Goal: Information Seeking & Learning: Learn about a topic

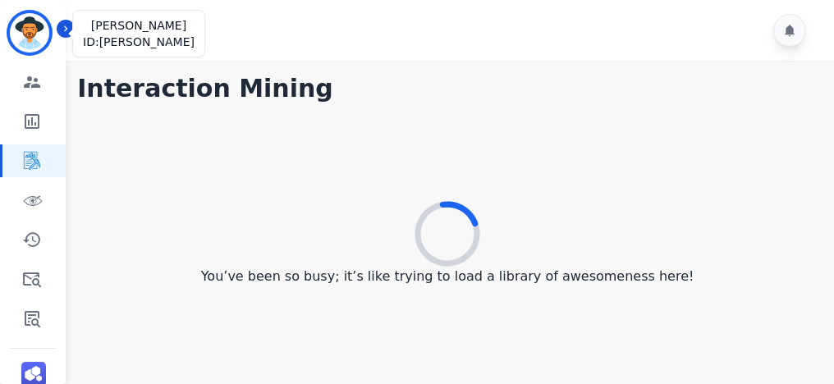
click at [28, 18] on img "Sidebar" at bounding box center [29, 32] width 39 height 39
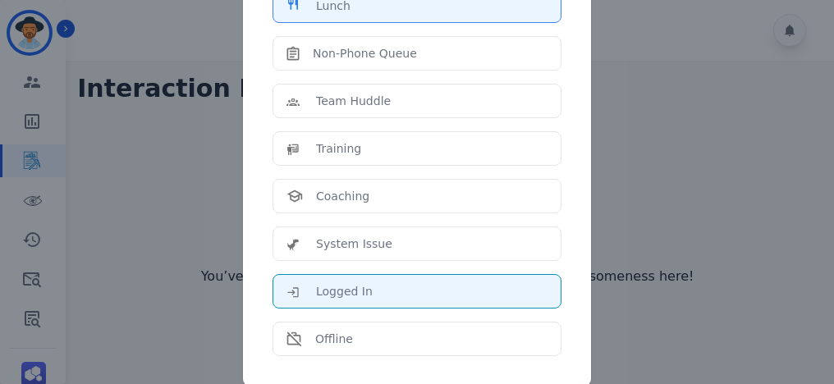
scroll to position [309, 0]
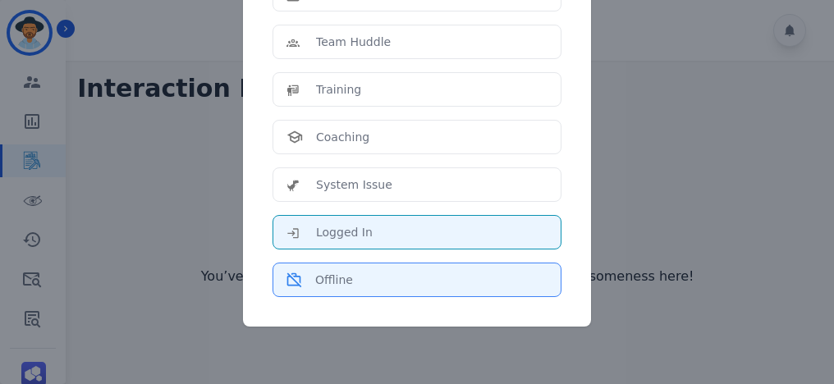
click at [360, 272] on div "Offline" at bounding box center [416, 280] width 261 height 16
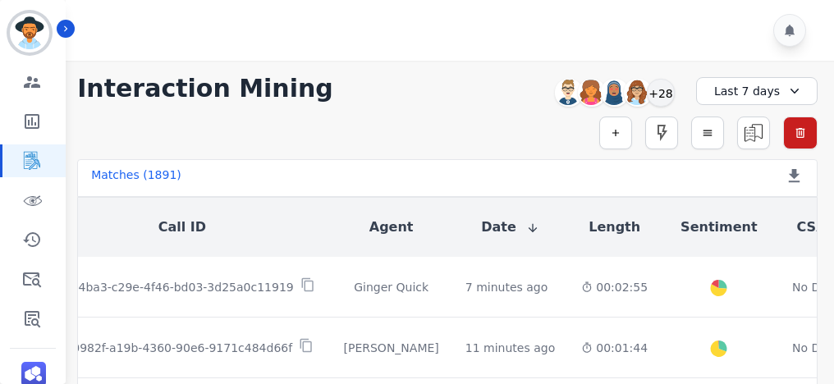
scroll to position [0, 0]
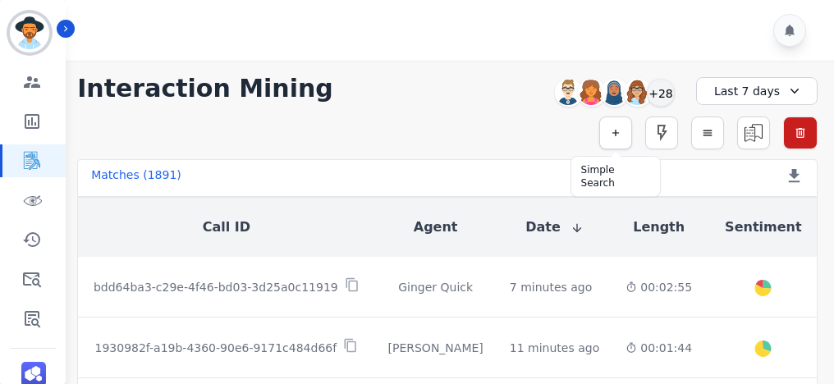
click at [621, 132] on icon "button" at bounding box center [615, 132] width 11 height 11
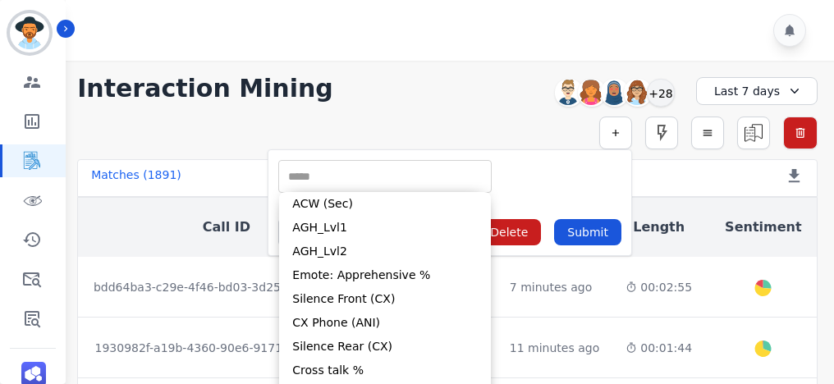
click at [409, 169] on input "selected options" at bounding box center [384, 176] width 205 height 17
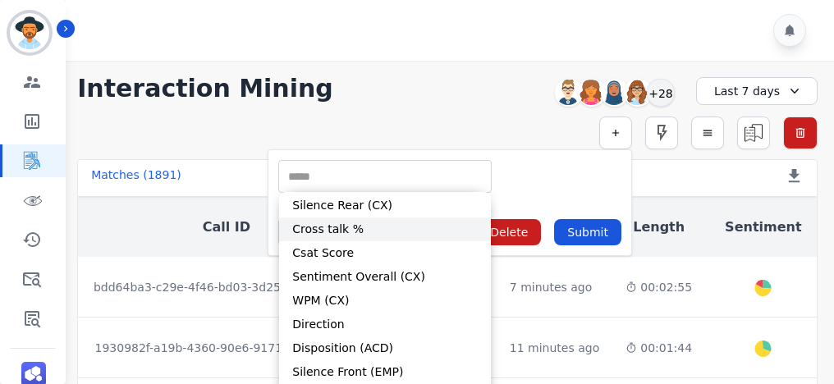
scroll to position [147, 0]
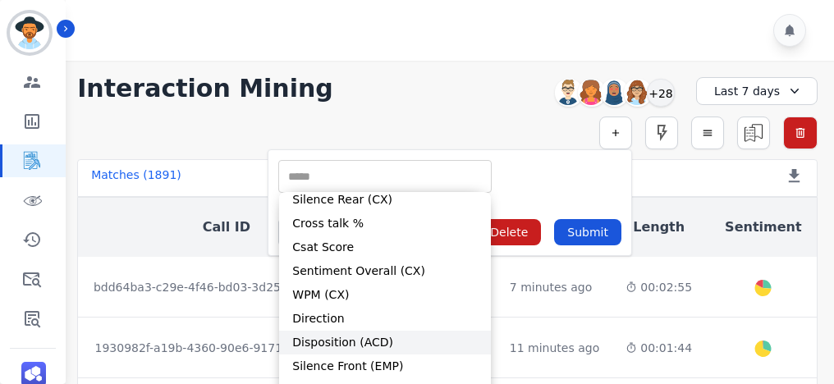
click at [390, 341] on li "Disposition (ACD)" at bounding box center [385, 343] width 212 height 24
type input "**********"
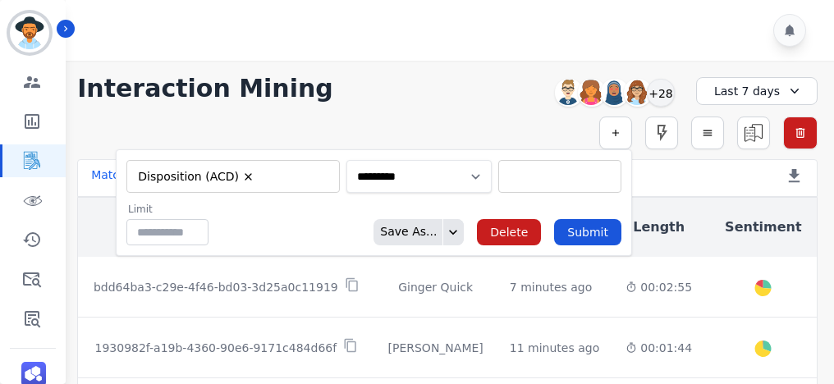
click at [468, 177] on select "**********" at bounding box center [418, 176] width 145 height 33
select select "******"
click at [471, 160] on select "**********" at bounding box center [418, 176] width 145 height 33
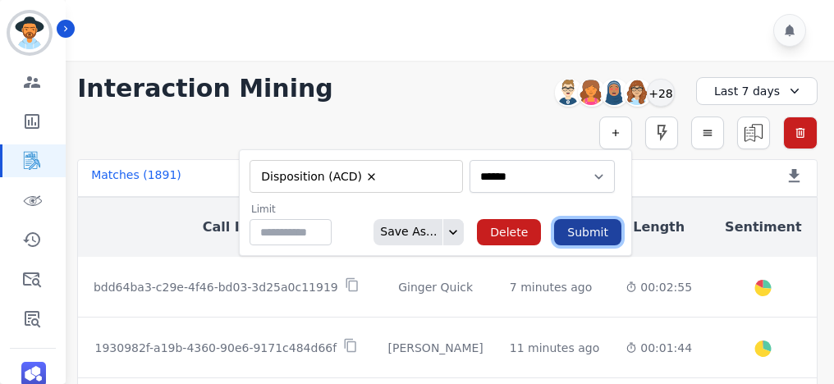
click at [588, 236] on button "Submit" at bounding box center [587, 232] width 67 height 26
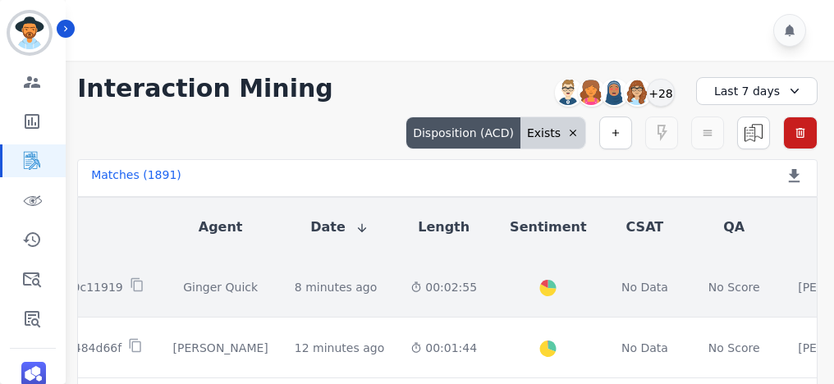
scroll to position [0, 216]
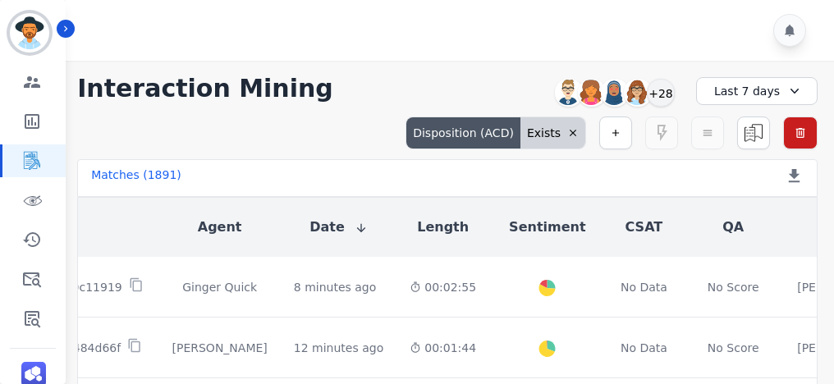
click at [510, 130] on div "Disposition (ACD)" at bounding box center [463, 132] width 114 height 31
select select "******"
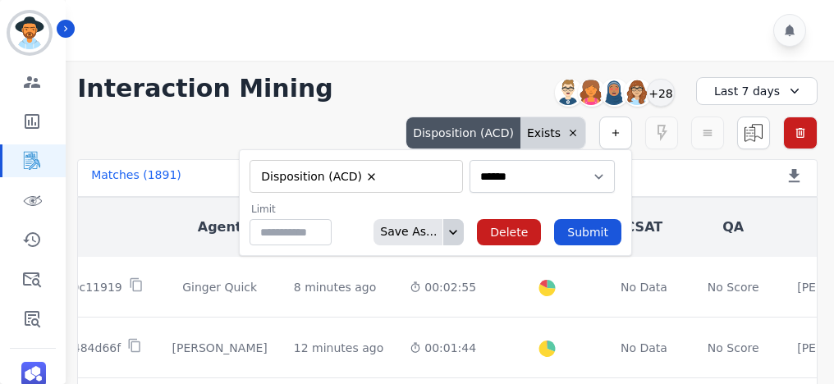
click at [461, 233] on icon at bounding box center [453, 232] width 16 height 16
type input "**"
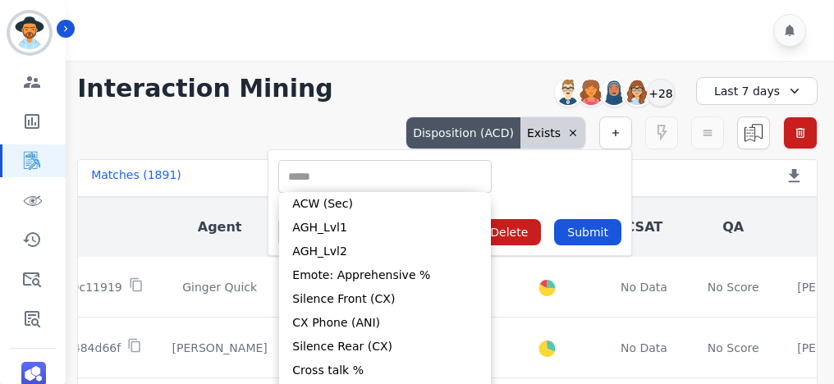
click at [360, 175] on input "selected options" at bounding box center [384, 176] width 205 height 17
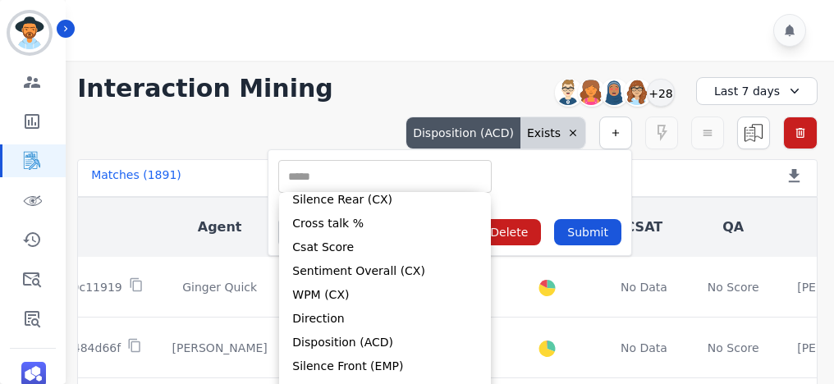
scroll to position [61, 0]
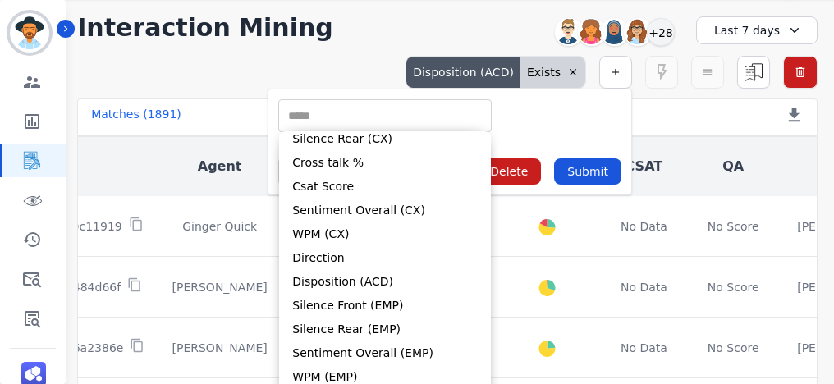
click at [508, 38] on div "**********" at bounding box center [447, 28] width 740 height 30
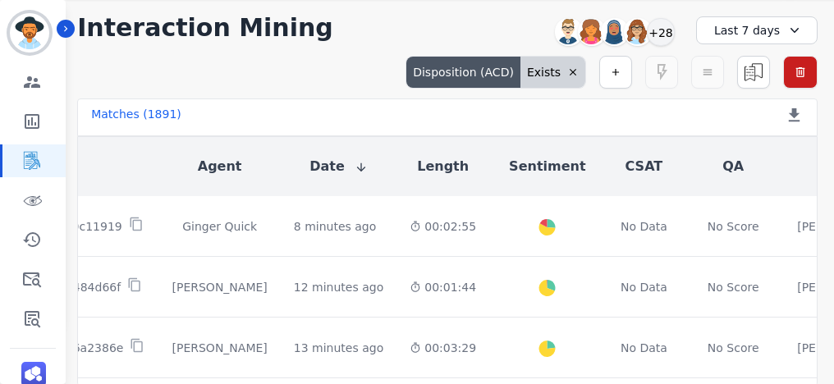
click at [571, 68] on icon at bounding box center [572, 71] width 11 height 11
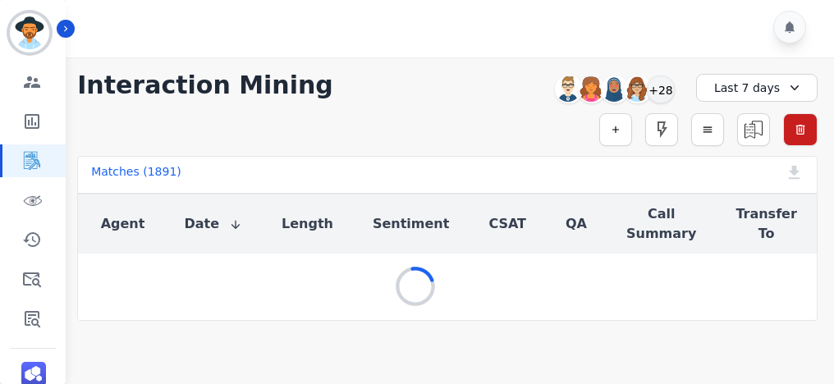
scroll to position [0, 0]
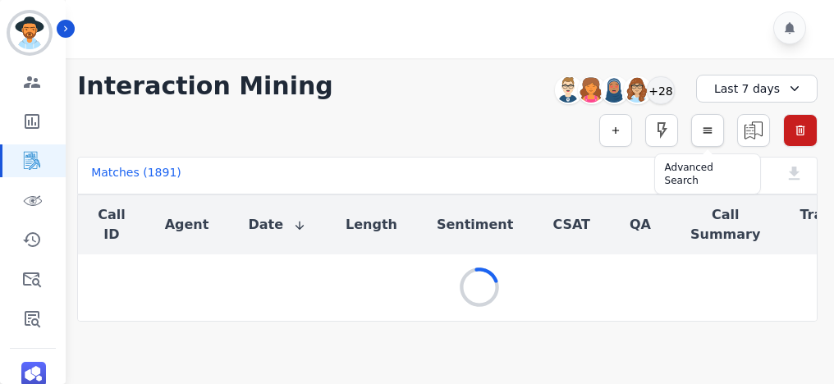
click at [705, 139] on button "button" at bounding box center [707, 130] width 33 height 33
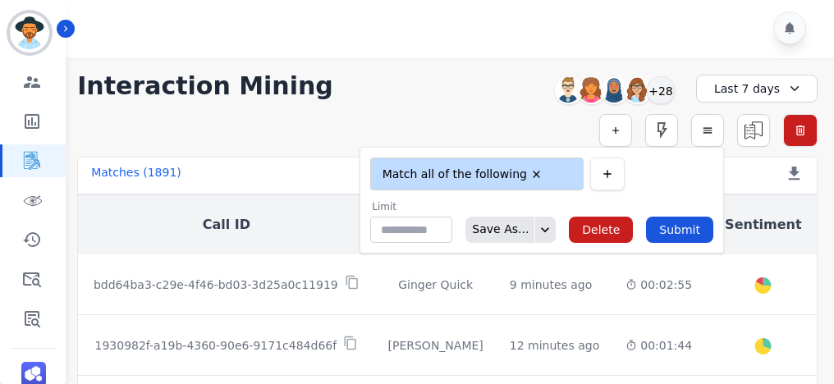
click at [602, 172] on button "button" at bounding box center [607, 174] width 34 height 33
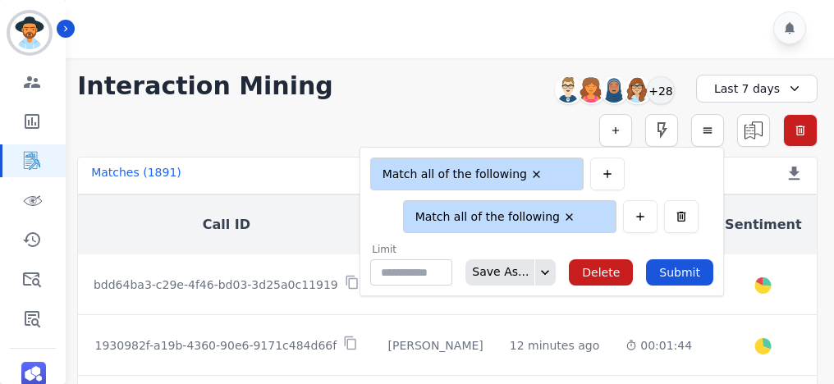
click at [503, 210] on li "Match all of the following" at bounding box center [495, 217] width 172 height 16
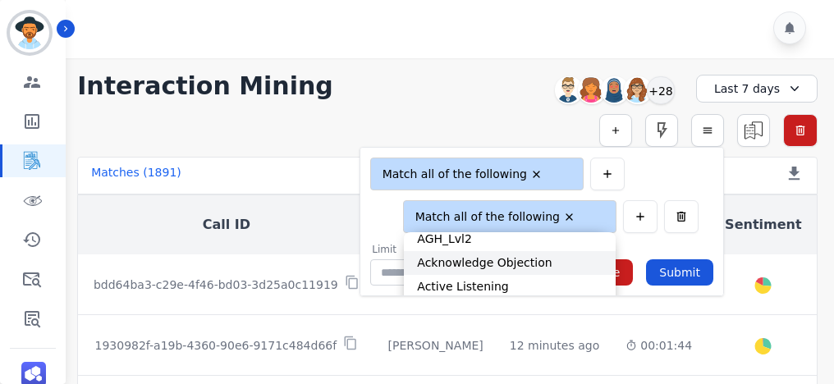
scroll to position [148, 0]
click at [454, 119] on div "**********" at bounding box center [447, 130] width 740 height 33
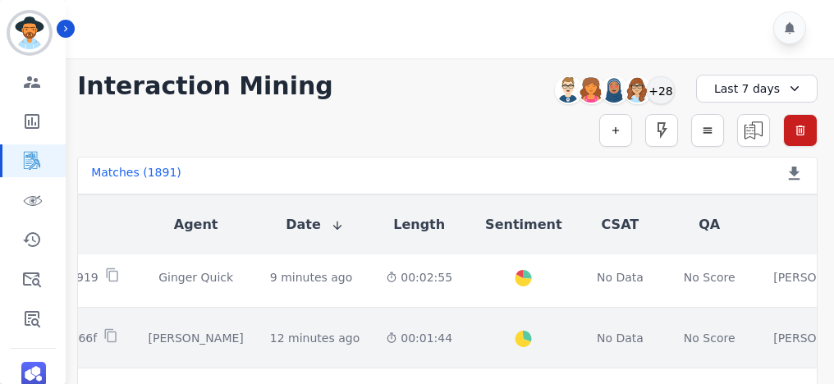
scroll to position [7, 240]
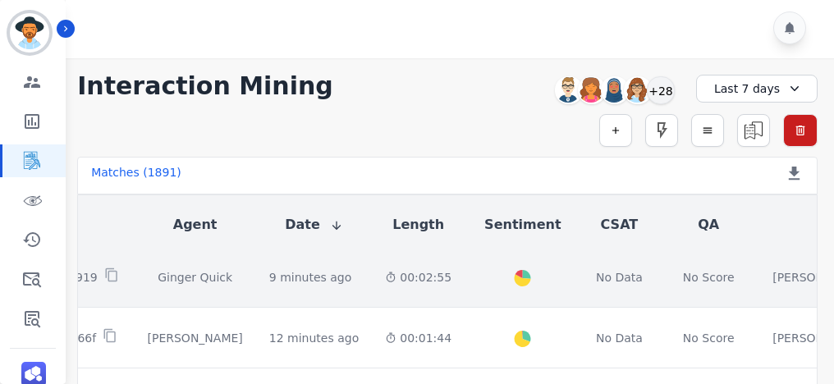
click at [464, 269] on td "Created with Highcharts 10.2.0 Overall Positive: 26 ( 26 )% Neutral: 56.6 ( 56.…" at bounding box center [522, 277] width 116 height 61
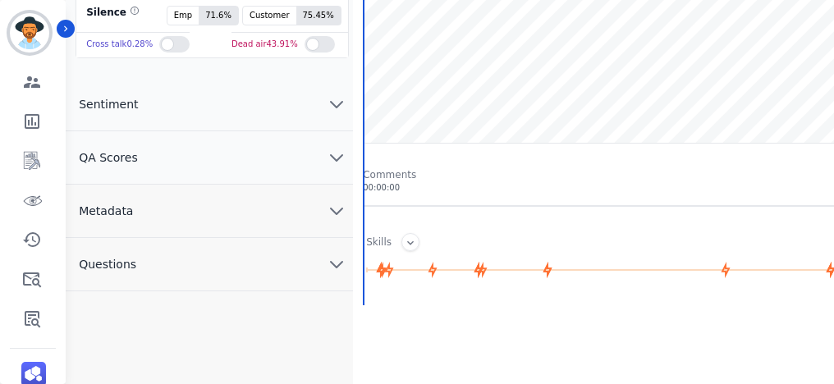
scroll to position [241, 0]
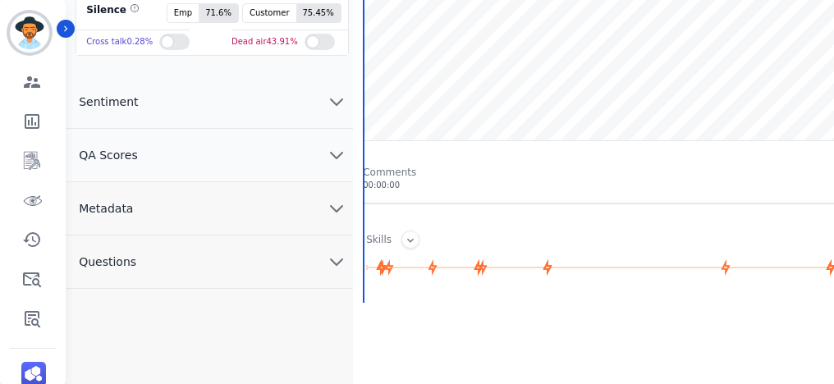
click at [206, 197] on button "Metadata" at bounding box center [209, 208] width 287 height 53
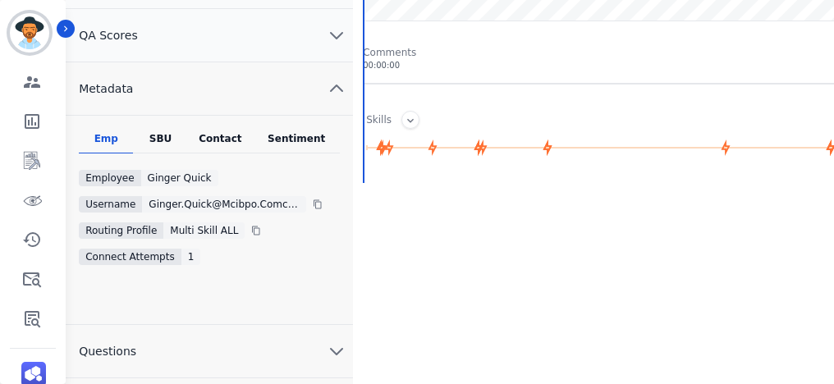
scroll to position [359, 0]
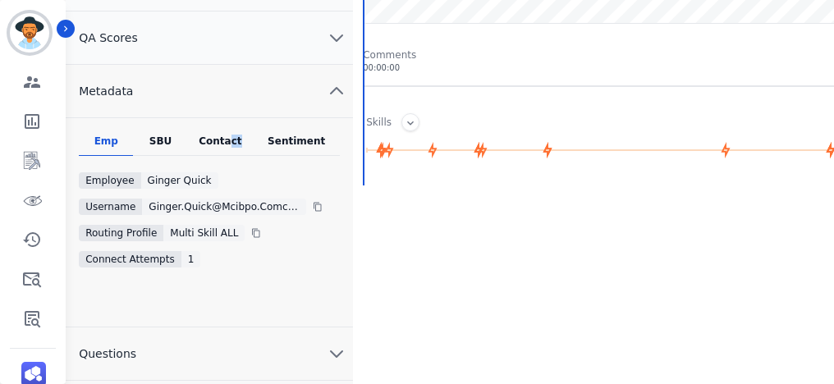
drag, startPoint x: 236, startPoint y: 126, endPoint x: 226, endPoint y: 134, distance: 12.3
click at [226, 134] on div "Emp SBU Contact Sentiment Employee Ginger Quick Username ginger.quick@mcibpo.co…" at bounding box center [209, 222] width 287 height 209
click at [226, 135] on div "Contact" at bounding box center [221, 145] width 66 height 21
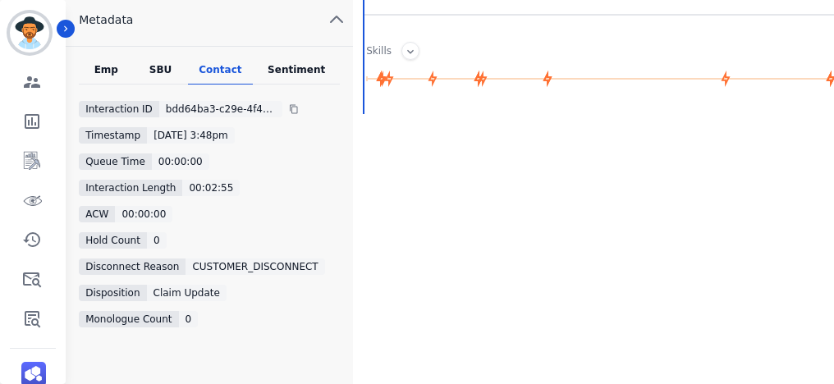
scroll to position [416, 0]
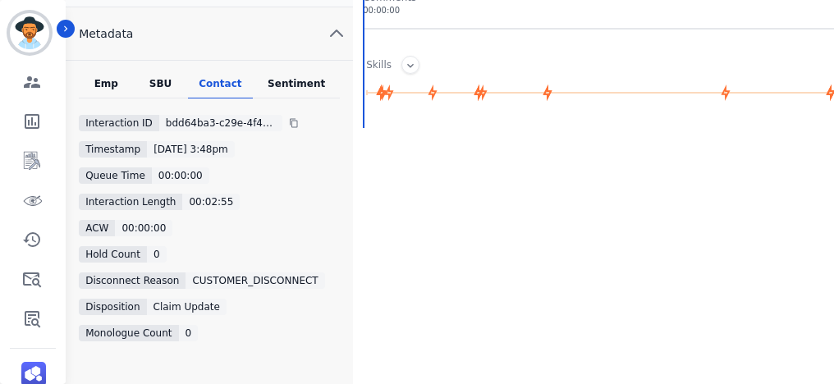
click at [151, 80] on div "SBU" at bounding box center [160, 87] width 54 height 21
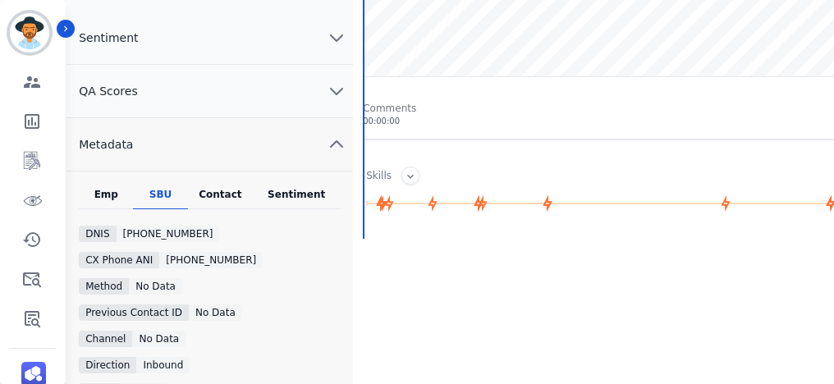
scroll to position [283, 0]
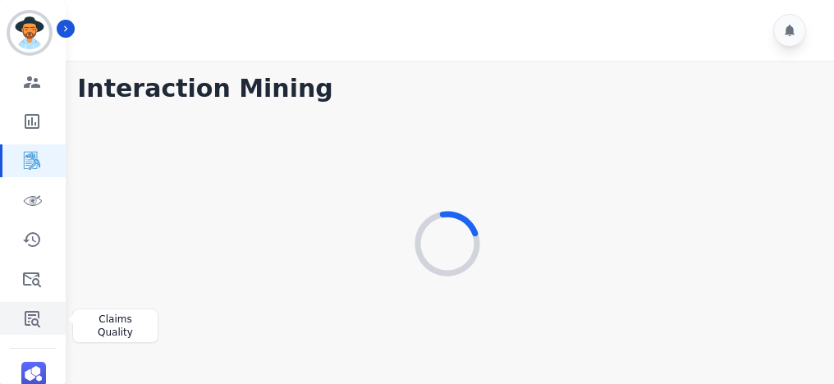
click at [22, 320] on icon "Sidebar" at bounding box center [32, 319] width 20 height 20
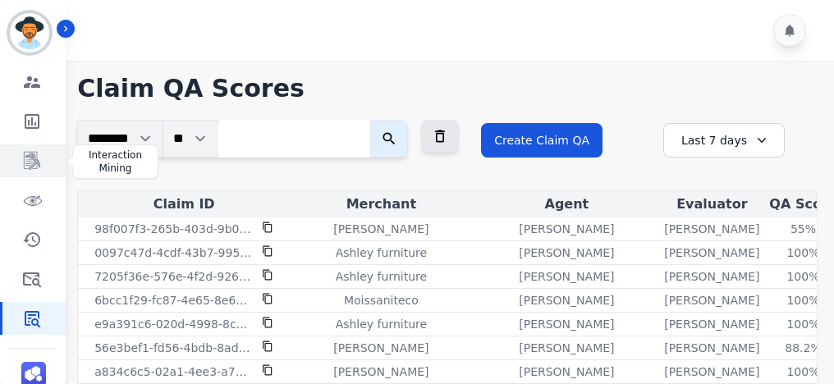
click at [18, 173] on link "Sidebar" at bounding box center [33, 160] width 63 height 33
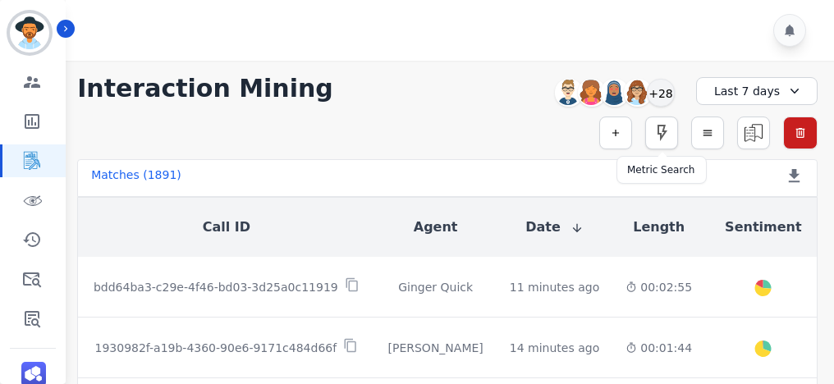
click at [660, 125] on icon "button" at bounding box center [662, 133] width 10 height 16
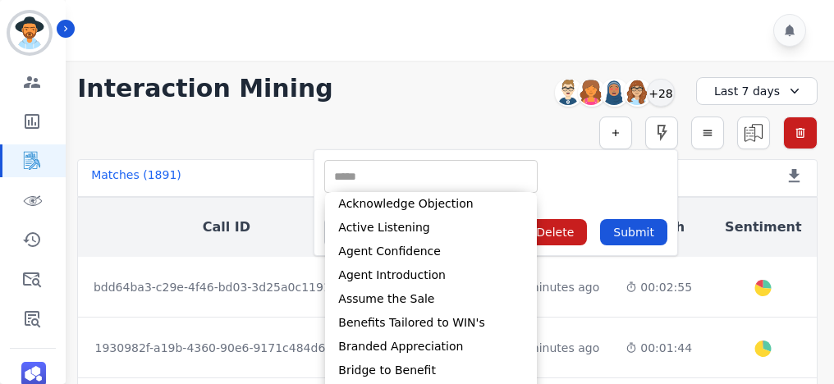
click at [460, 175] on input "selected options" at bounding box center [430, 176] width 205 height 17
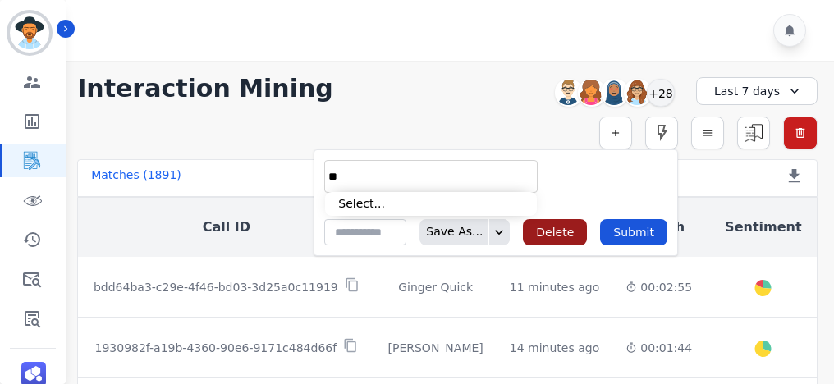
type input "**"
click at [571, 232] on button "Delete" at bounding box center [555, 232] width 64 height 26
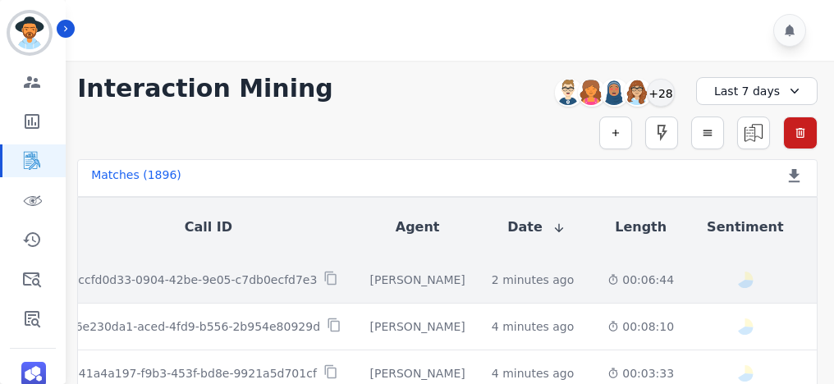
scroll to position [0, 17]
click at [701, 273] on div "Happy Neutral" at bounding box center [745, 280] width 89 height 46
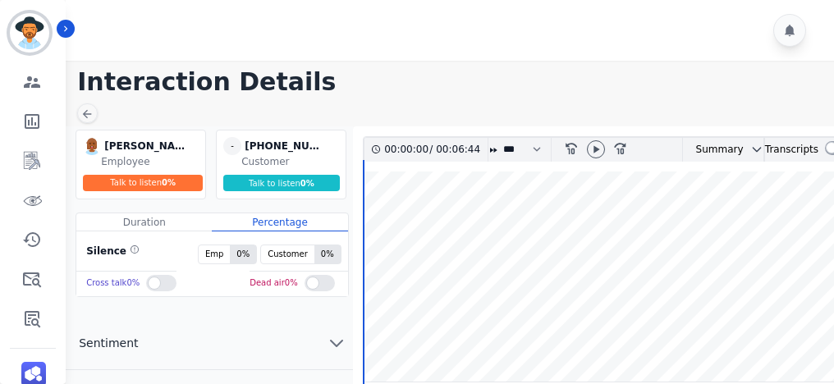
click at [181, 339] on button "Sentiment" at bounding box center [209, 343] width 287 height 53
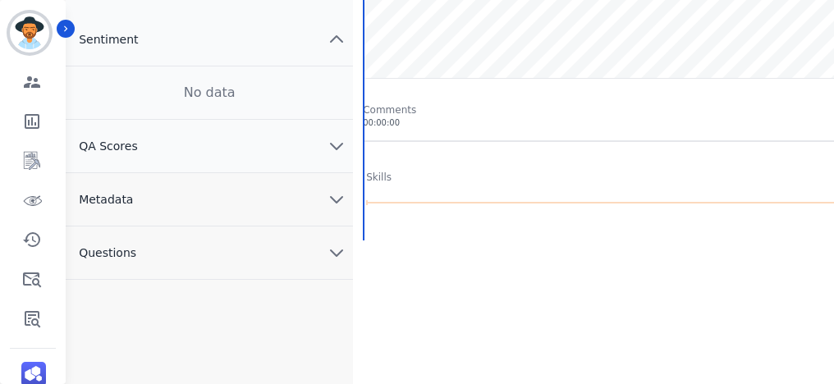
scroll to position [303, 0]
click at [182, 198] on button "Metadata" at bounding box center [209, 200] width 287 height 53
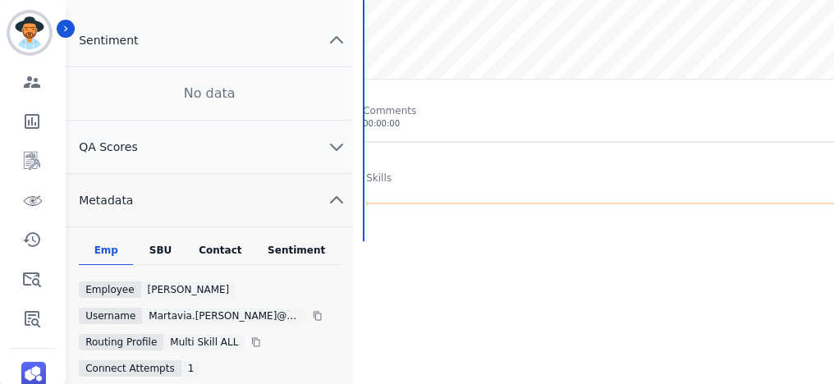
click at [165, 244] on div "SBU" at bounding box center [160, 254] width 54 height 21
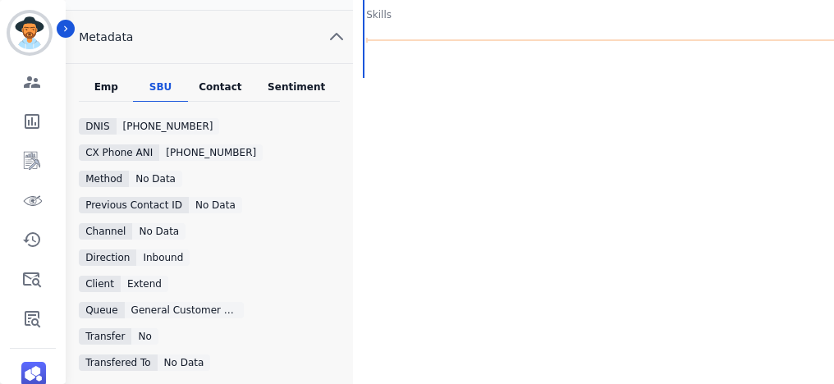
scroll to position [464, 0]
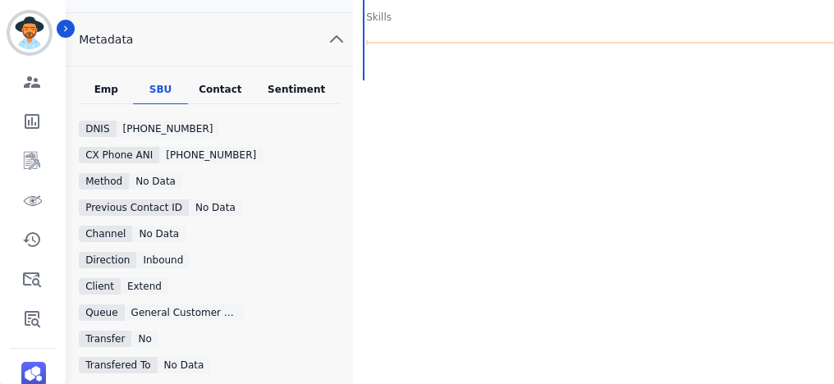
click at [208, 305] on div "General Customer Support" at bounding box center [184, 312] width 119 height 16
click at [224, 89] on div "Contact" at bounding box center [221, 93] width 66 height 21
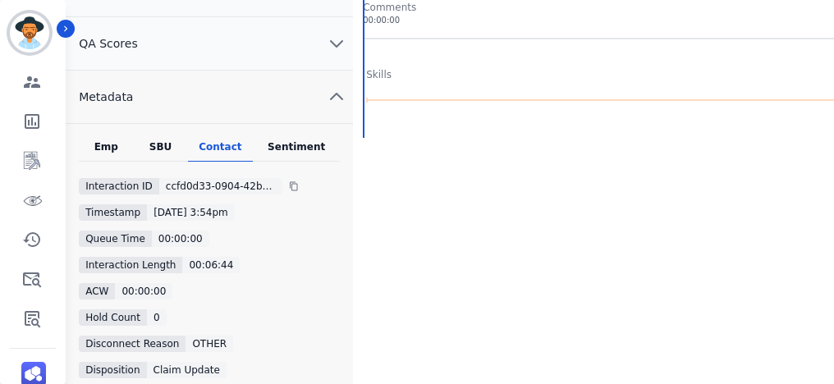
scroll to position [0, 0]
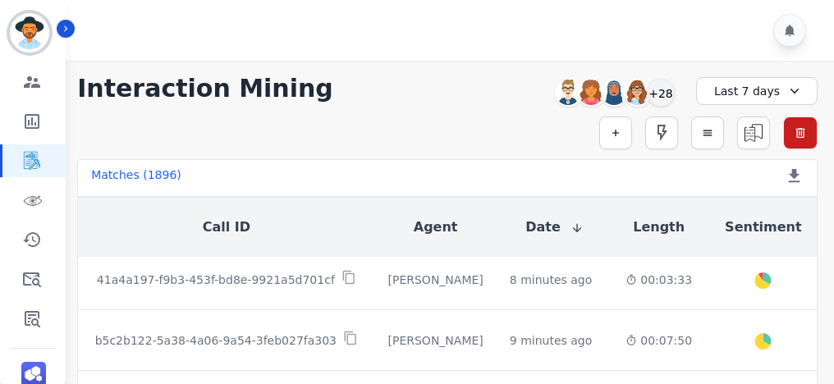
scroll to position [130, 0]
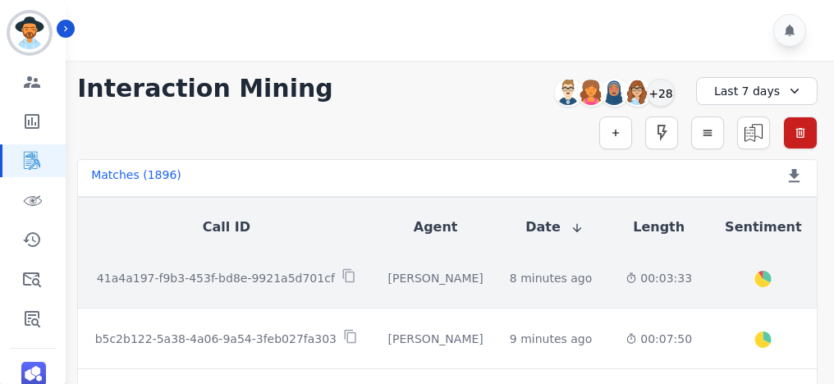
click at [561, 277] on div "8 minutes ago Start at: [DATE] 3:55pm" at bounding box center [554, 278] width 89 height 16
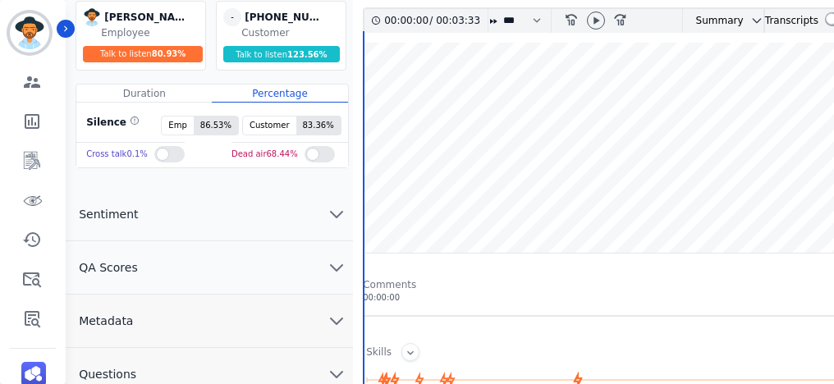
scroll to position [130, 0]
click at [171, 326] on button "Metadata" at bounding box center [209, 320] width 287 height 53
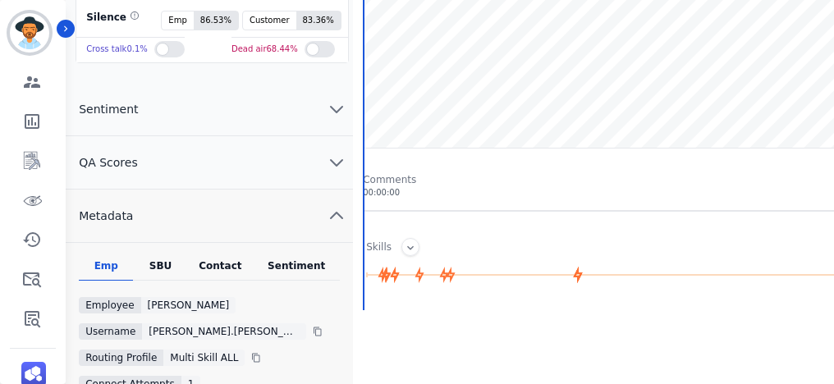
scroll to position [236, 0]
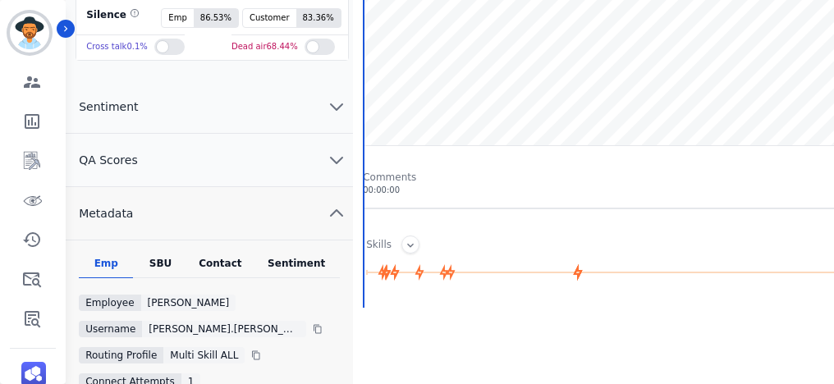
click at [156, 264] on div "SBU" at bounding box center [160, 267] width 54 height 21
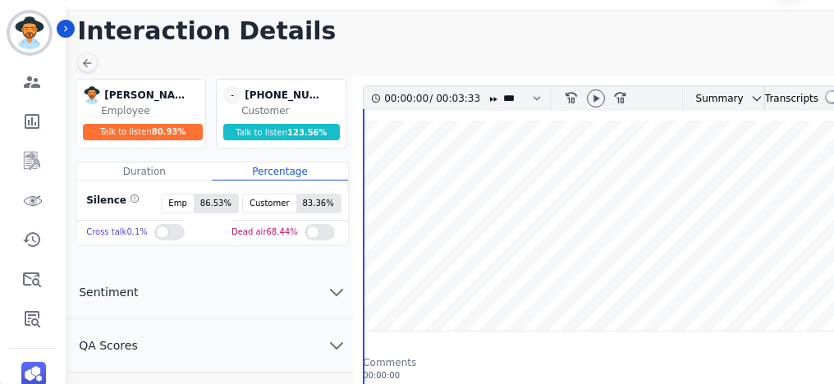
scroll to position [49, 0]
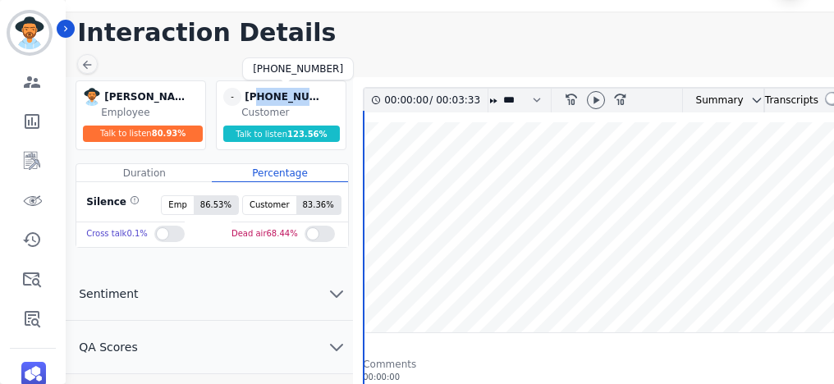
drag, startPoint x: 313, startPoint y: 95, endPoint x: 259, endPoint y: 98, distance: 55.0
click at [259, 98] on div "[PHONE_NUMBER]" at bounding box center [286, 97] width 82 height 18
copy div "2294005987"
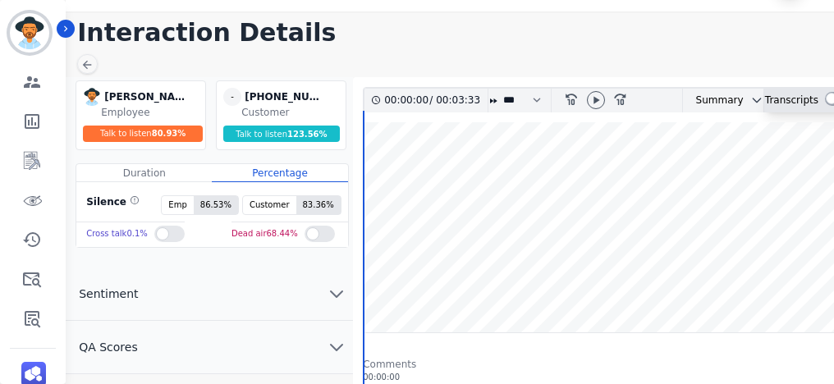
click at [826, 97] on div at bounding box center [838, 99] width 27 height 14
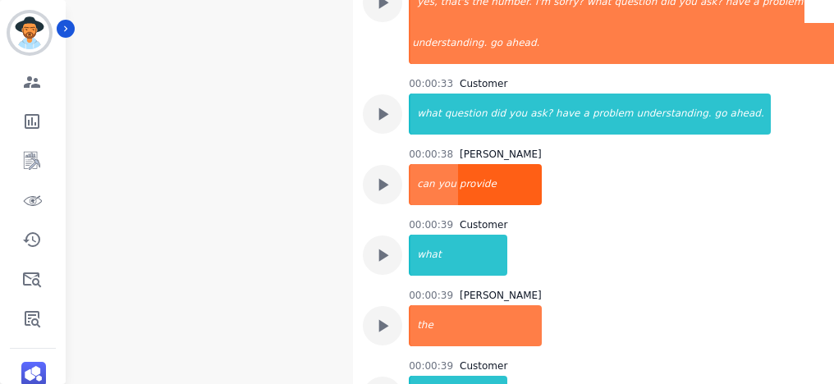
scroll to position [1088, 0]
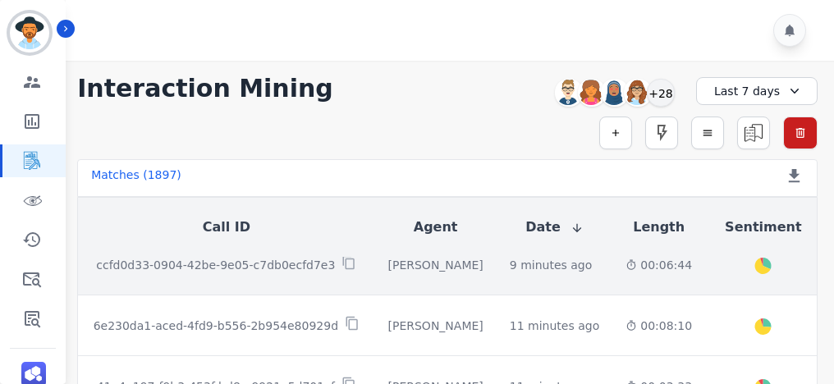
scroll to position [84, 0]
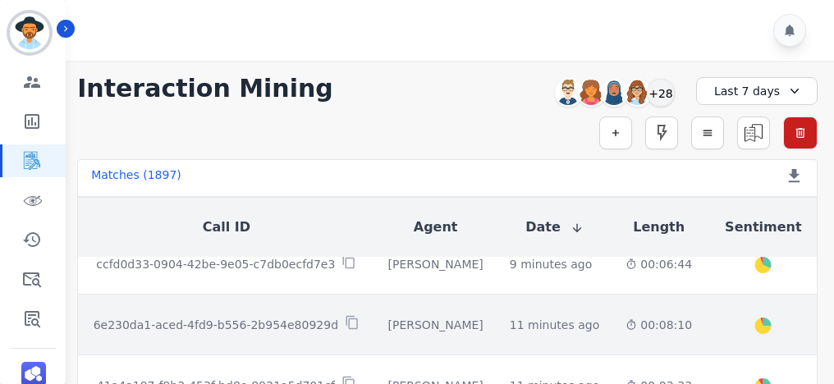
click at [561, 322] on div "11 minutes ago Start at: [DATE] 3:50pm" at bounding box center [554, 325] width 89 height 16
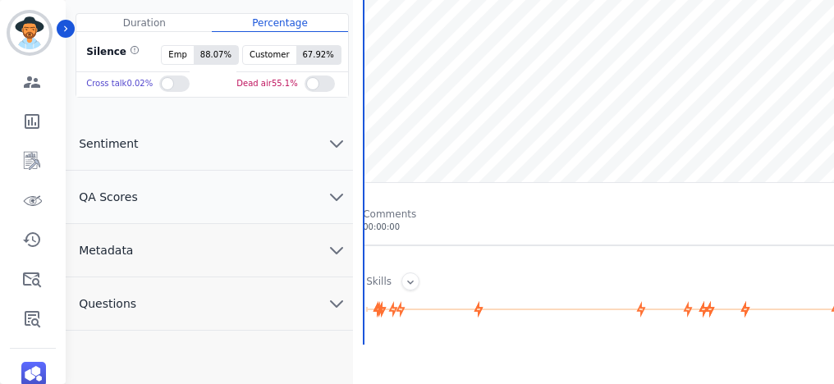
scroll to position [200, 0]
click at [278, 249] on button "Metadata" at bounding box center [209, 249] width 287 height 53
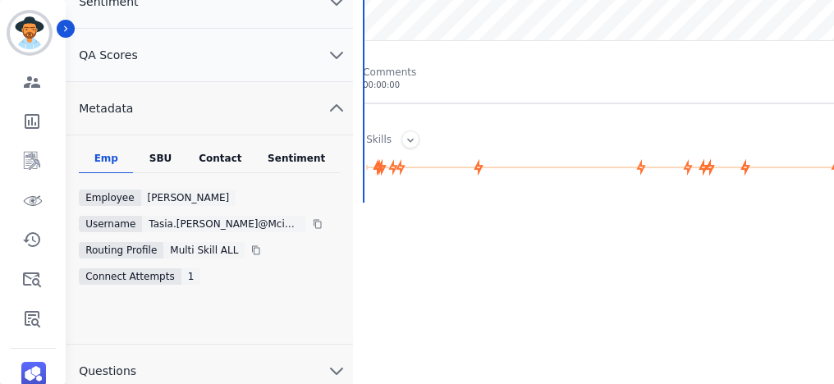
scroll to position [341, 0]
click at [161, 164] on div "SBU" at bounding box center [160, 163] width 54 height 21
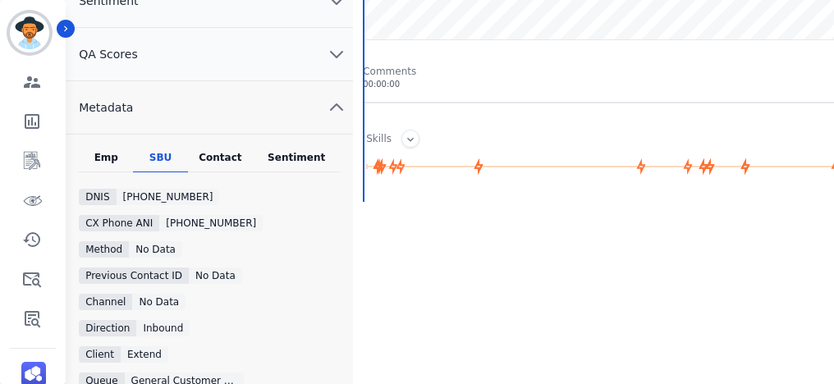
scroll to position [391, 0]
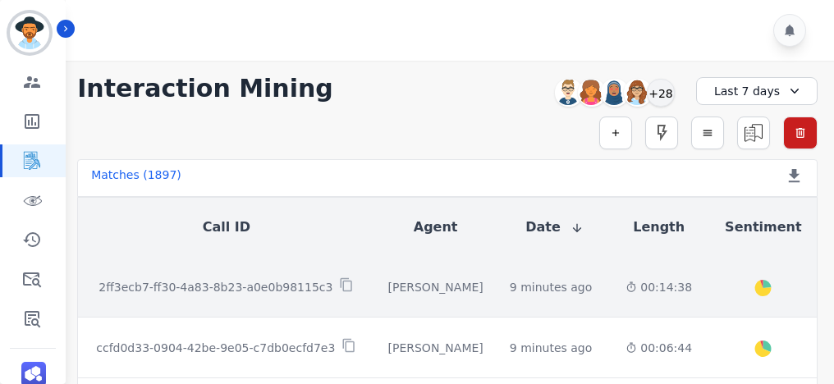
click at [467, 290] on td "[PERSON_NAME]" at bounding box center [435, 287] width 121 height 61
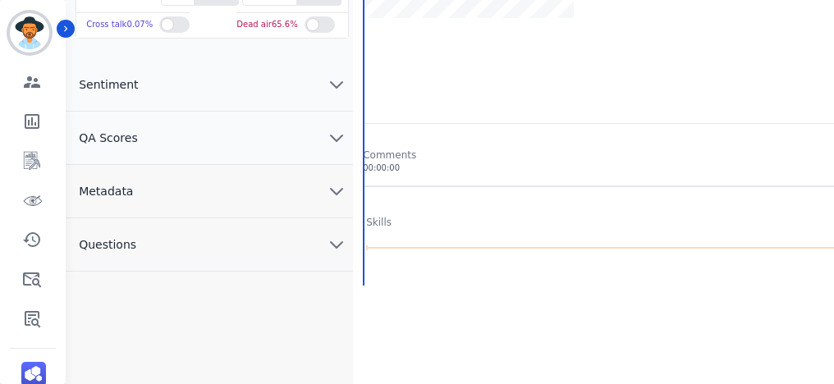
scroll to position [259, 0]
click at [160, 185] on button "Metadata" at bounding box center [209, 190] width 287 height 53
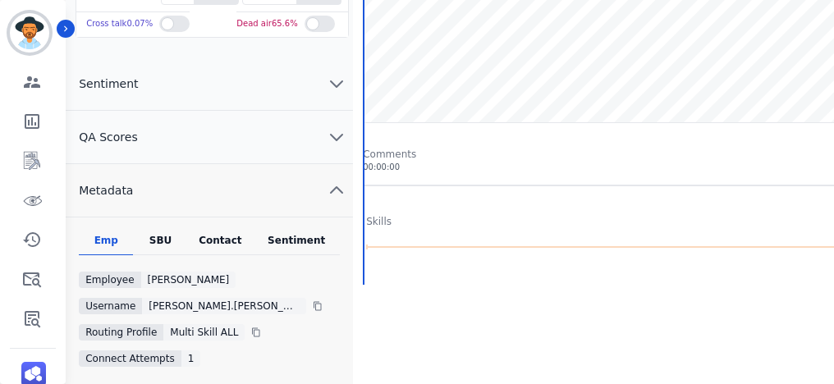
click at [160, 234] on div "SBU" at bounding box center [160, 244] width 54 height 21
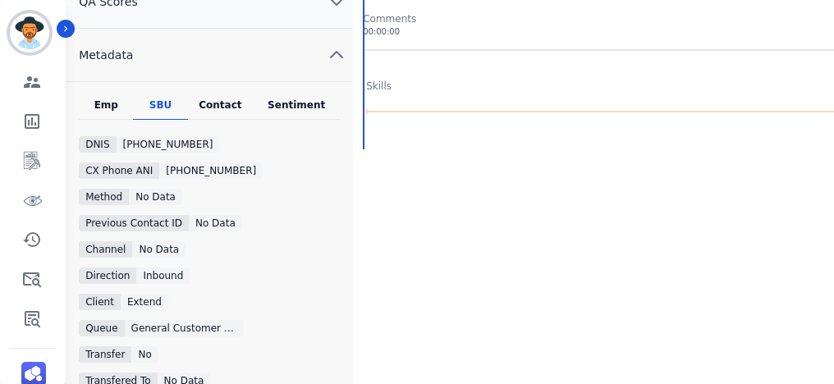
scroll to position [396, 0]
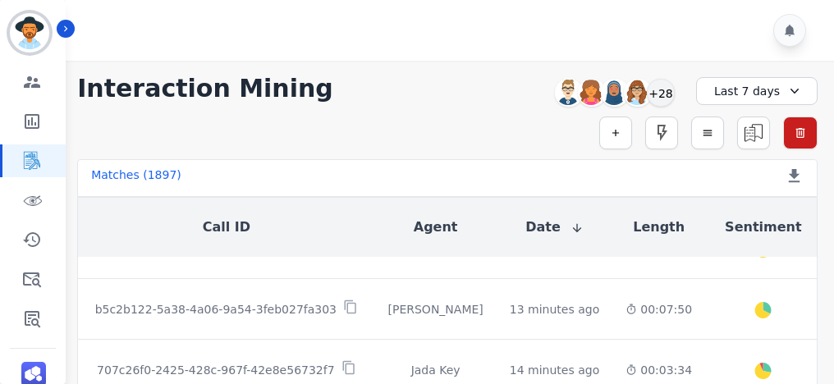
scroll to position [220, 0]
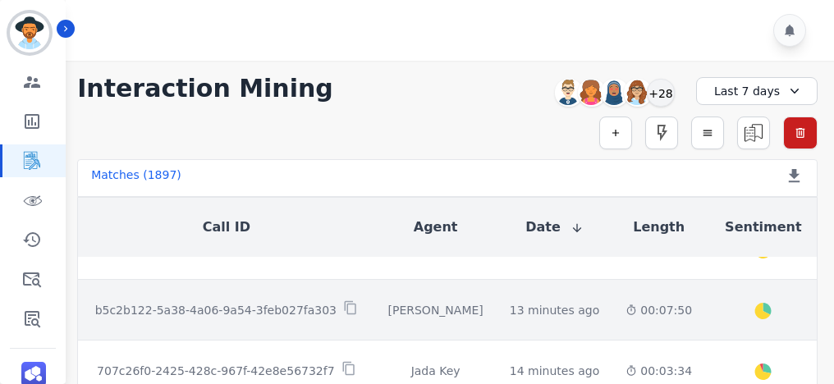
click at [388, 313] on div "[PERSON_NAME]" at bounding box center [435, 310] width 95 height 16
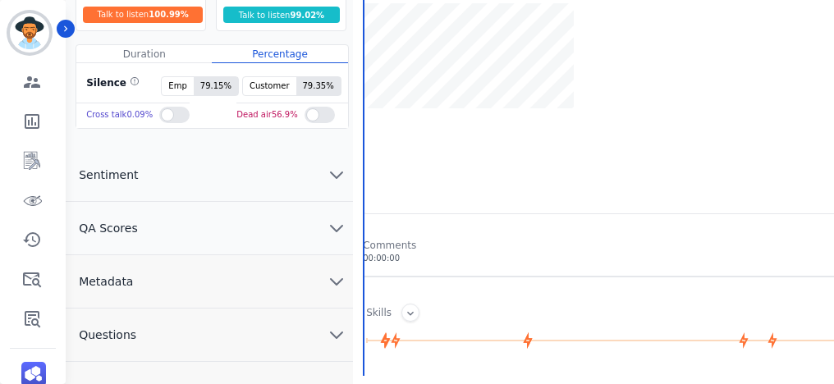
scroll to position [170, 0]
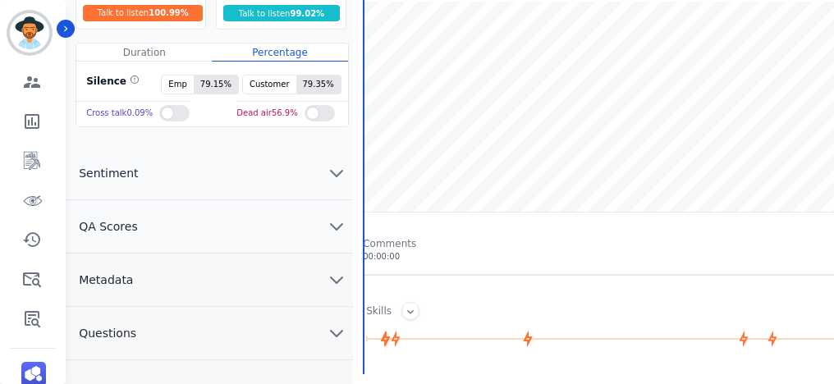
click at [210, 272] on button "Metadata" at bounding box center [209, 280] width 287 height 53
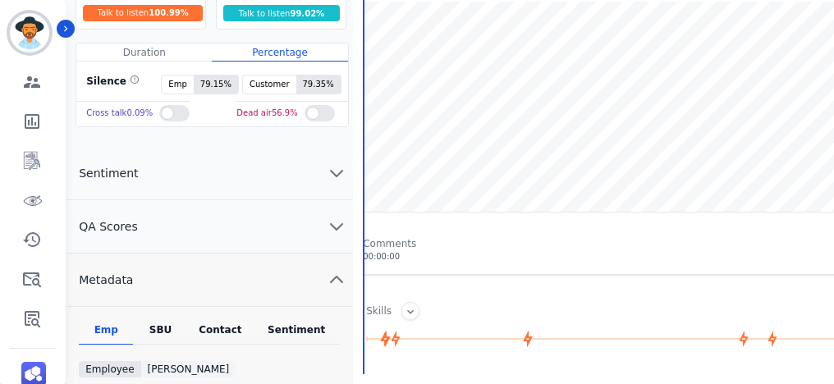
scroll to position [222, 0]
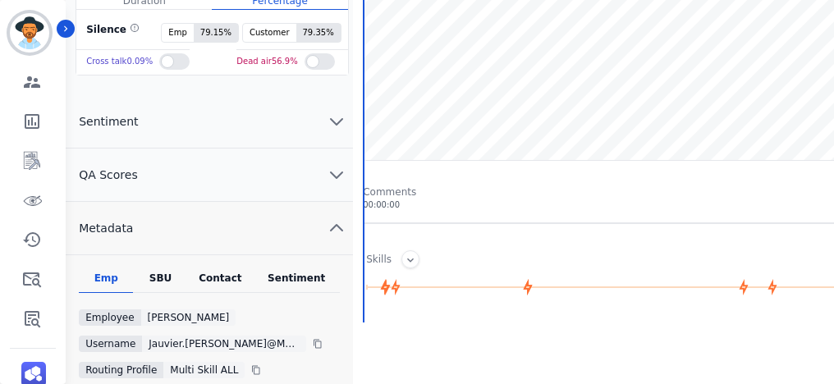
click at [161, 277] on div "SBU" at bounding box center [160, 282] width 54 height 21
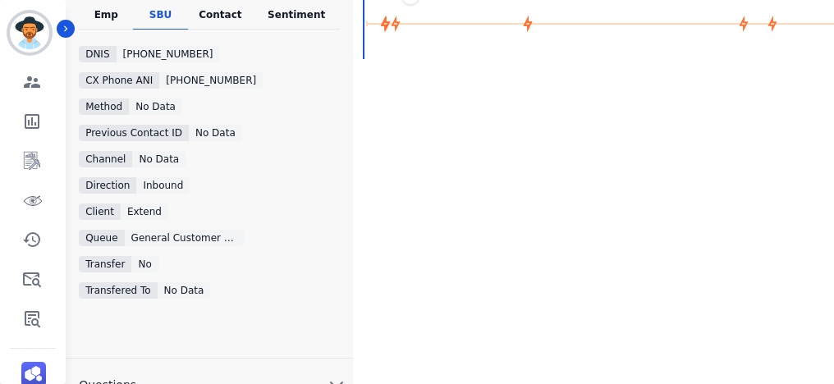
scroll to position [484, 0]
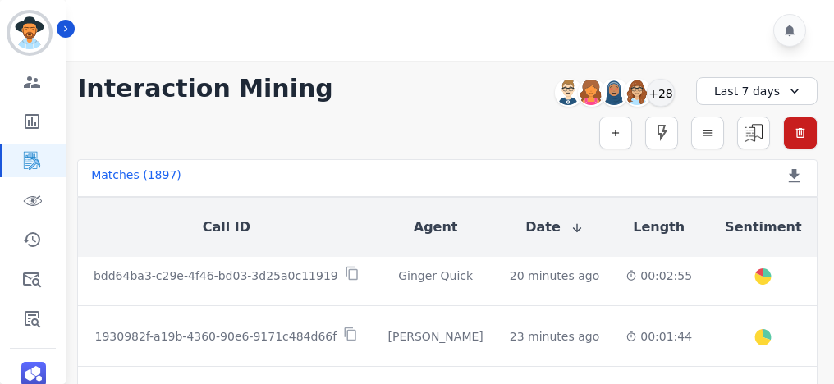
scroll to position [377, 0]
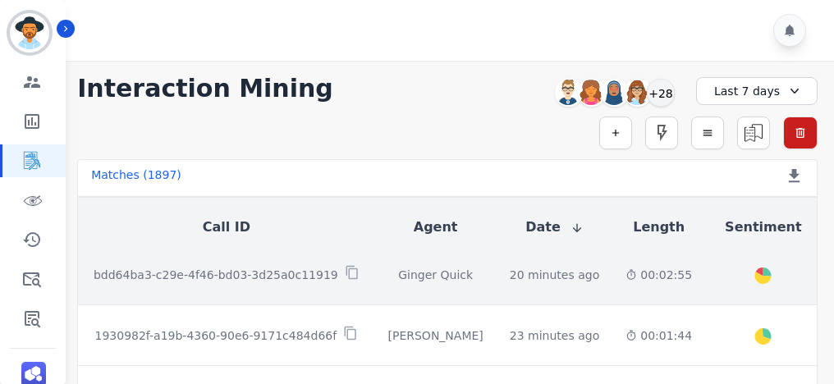
click at [400, 277] on div "Ginger Quick" at bounding box center [435, 275] width 95 height 16
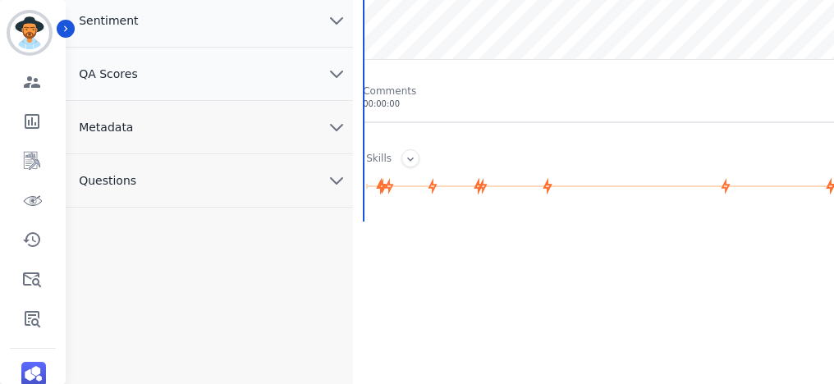
scroll to position [325, 0]
click at [146, 130] on button "Metadata" at bounding box center [209, 124] width 287 height 53
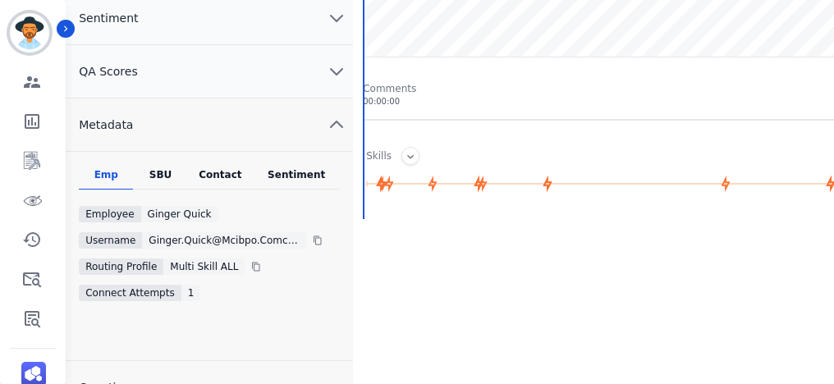
click at [162, 177] on div "SBU" at bounding box center [160, 178] width 54 height 21
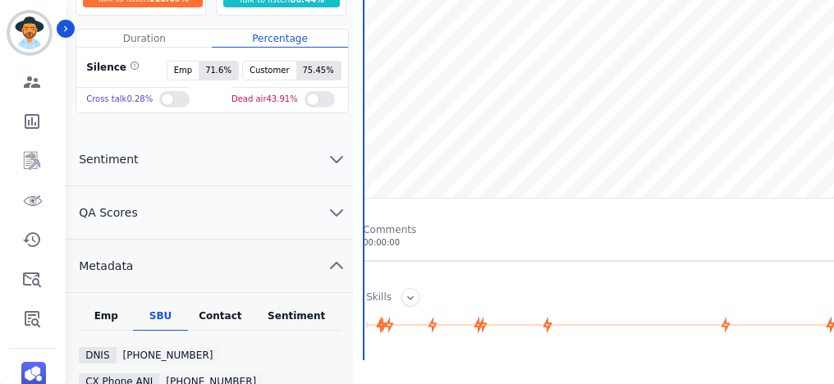
scroll to position [185, 0]
click at [108, 313] on div "Emp" at bounding box center [106, 319] width 54 height 21
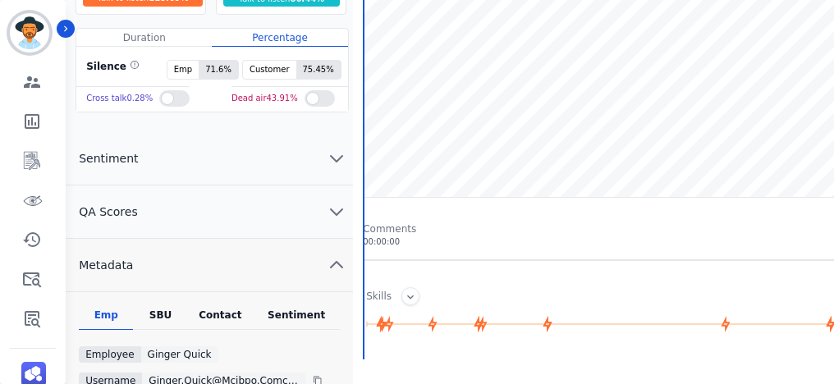
click at [325, 260] on button "Metadata" at bounding box center [209, 265] width 287 height 53
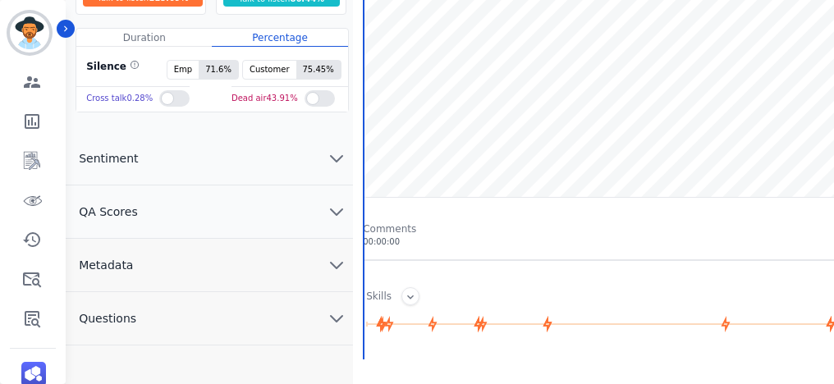
click at [333, 267] on icon "chevron down" at bounding box center [337, 265] width 20 height 20
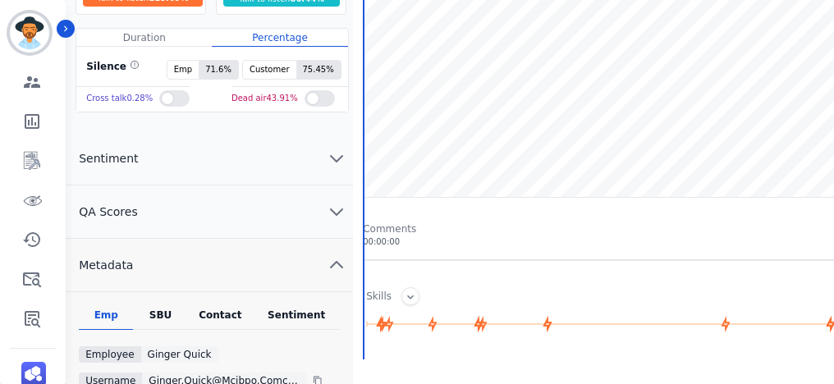
click at [152, 314] on div "SBU" at bounding box center [160, 319] width 54 height 21
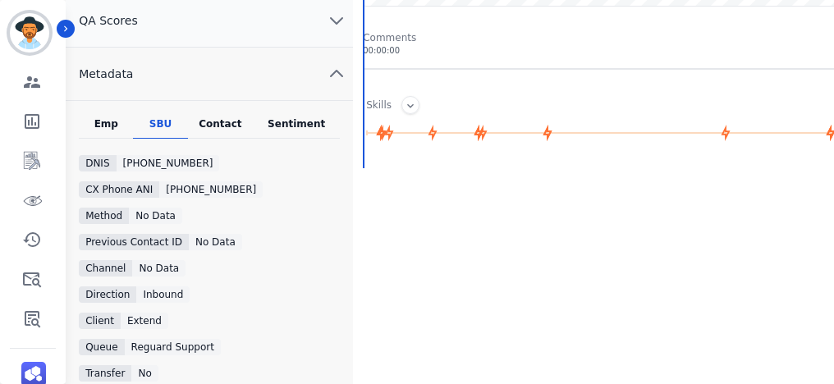
scroll to position [410, 0]
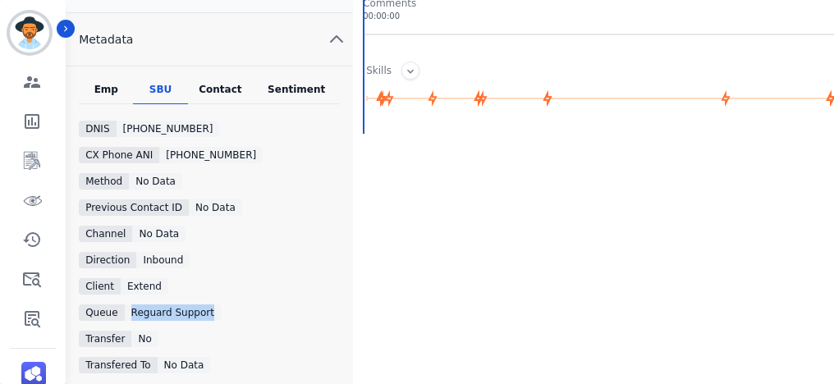
drag, startPoint x: 128, startPoint y: 310, endPoint x: 207, endPoint y: 316, distance: 79.0
click at [207, 316] on div "Reguard Support" at bounding box center [173, 312] width 96 height 16
click at [254, 308] on div "Queue Reguard Support" at bounding box center [209, 312] width 261 height 16
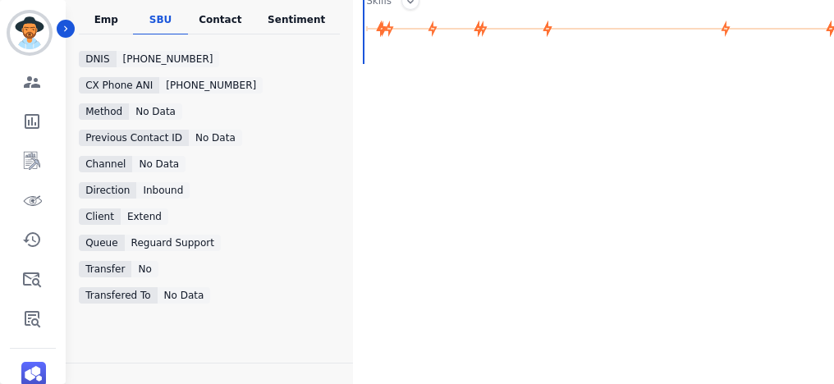
scroll to position [481, 0]
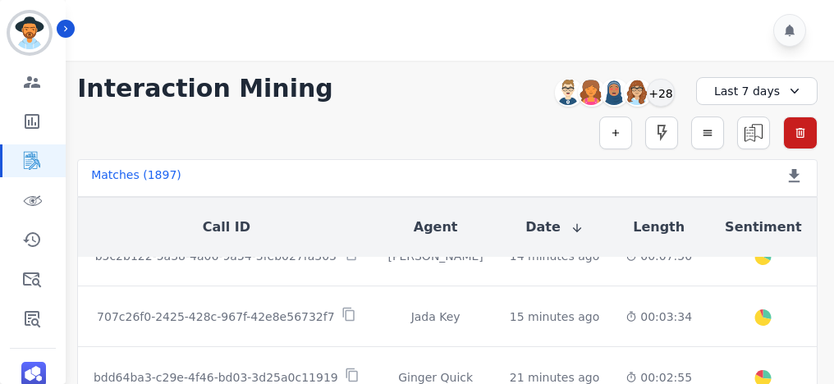
scroll to position [276, 0]
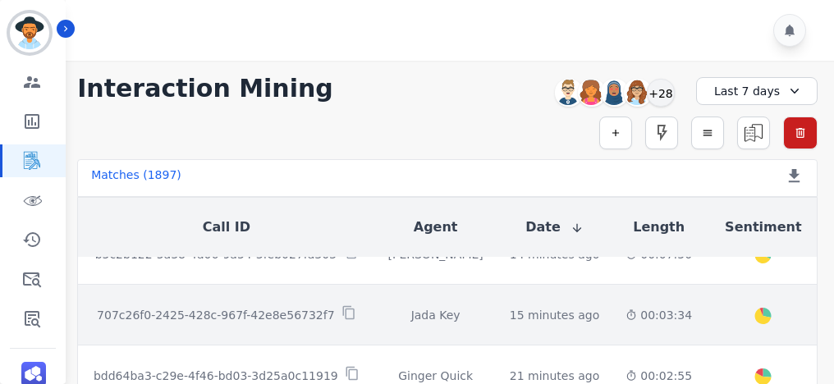
click at [455, 313] on td "Jada Key" at bounding box center [435, 315] width 121 height 61
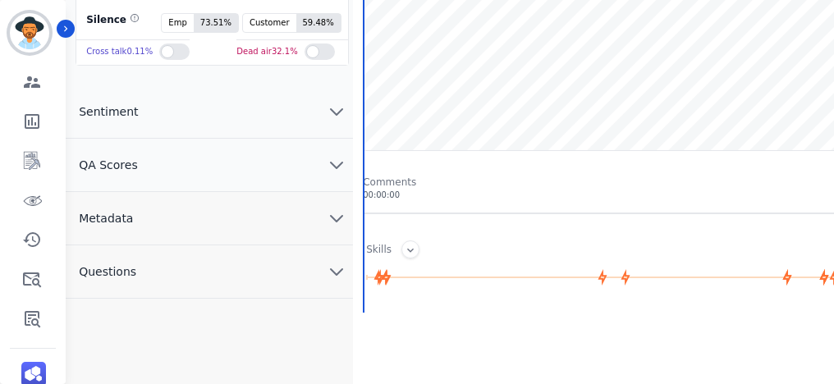
scroll to position [232, 0]
click at [193, 222] on button "Metadata" at bounding box center [209, 217] width 287 height 53
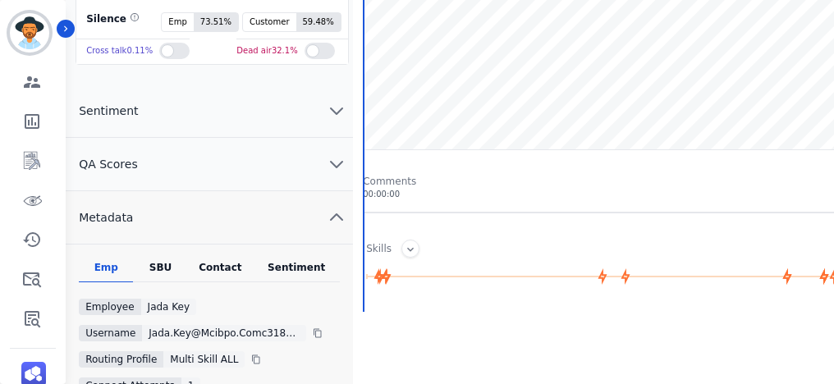
click at [165, 263] on div "SBU" at bounding box center [160, 271] width 54 height 21
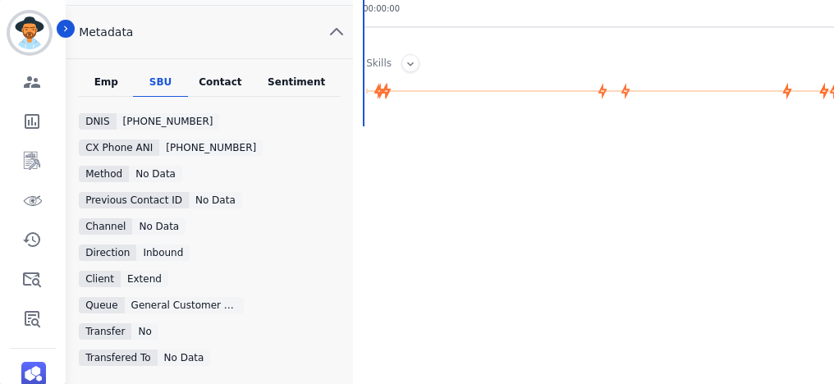
scroll to position [419, 0]
click at [113, 300] on div "Queue" at bounding box center [101, 304] width 45 height 16
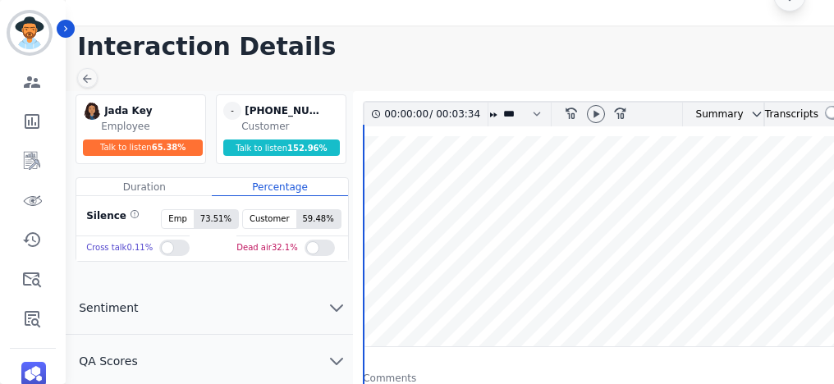
scroll to position [0, 0]
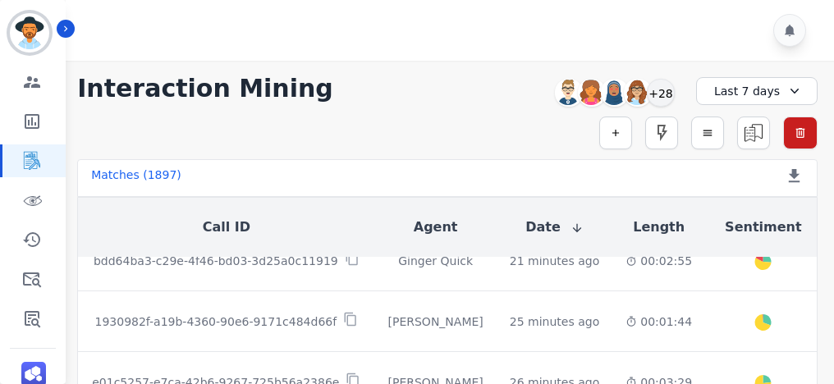
scroll to position [393, 0]
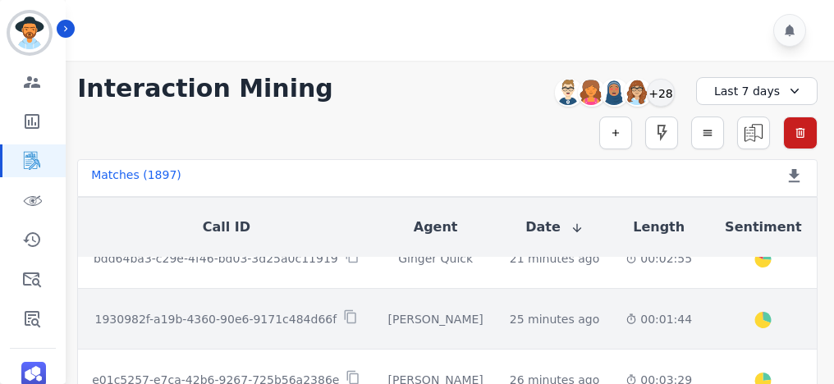
click at [399, 313] on div "[PERSON_NAME]" at bounding box center [435, 319] width 95 height 16
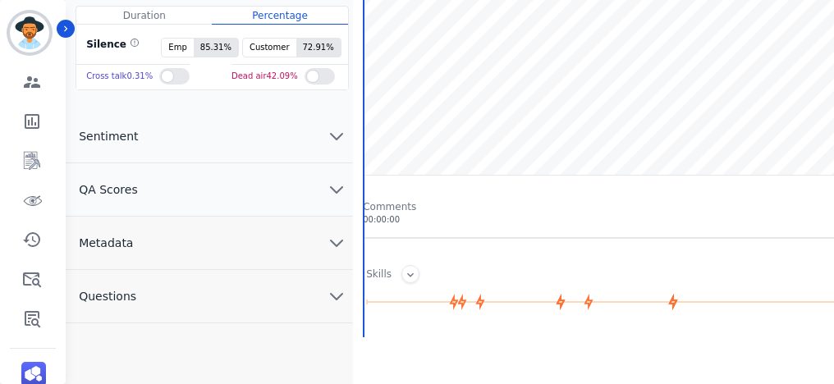
scroll to position [207, 0]
click at [158, 240] on button "Metadata" at bounding box center [209, 243] width 287 height 53
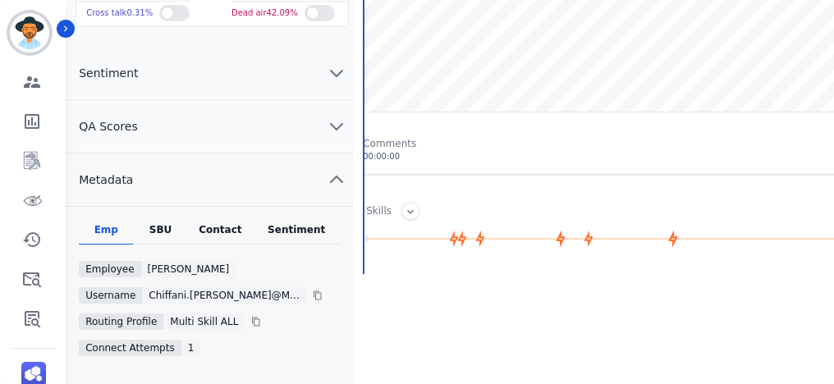
scroll to position [272, 0]
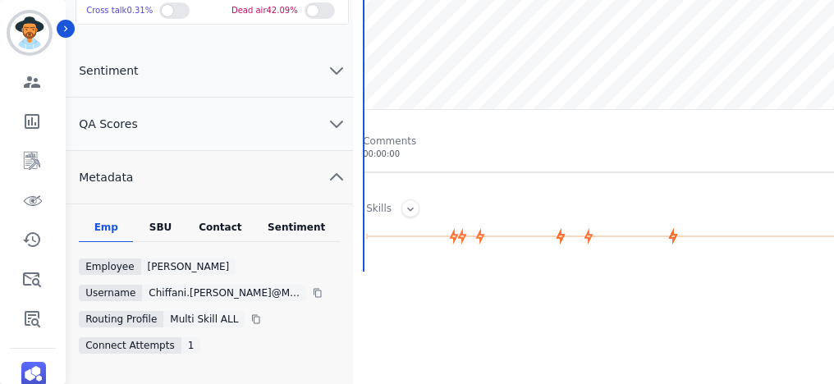
click at [160, 221] on div "SBU" at bounding box center [160, 231] width 54 height 21
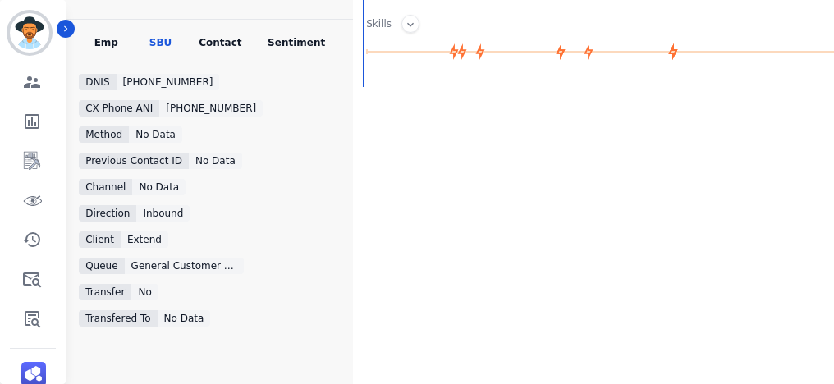
scroll to position [458, 0]
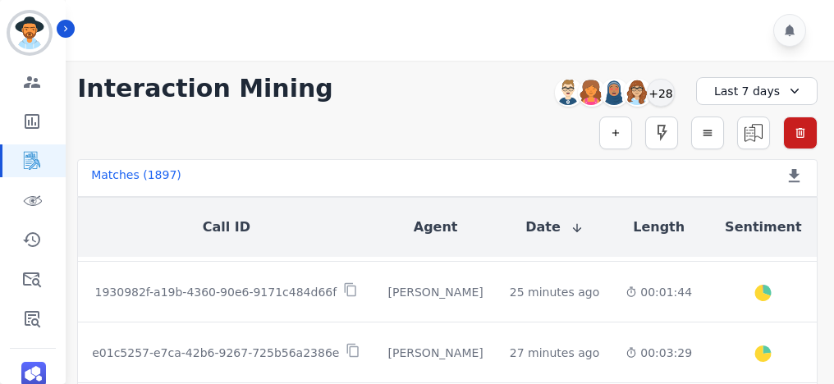
scroll to position [429, 0]
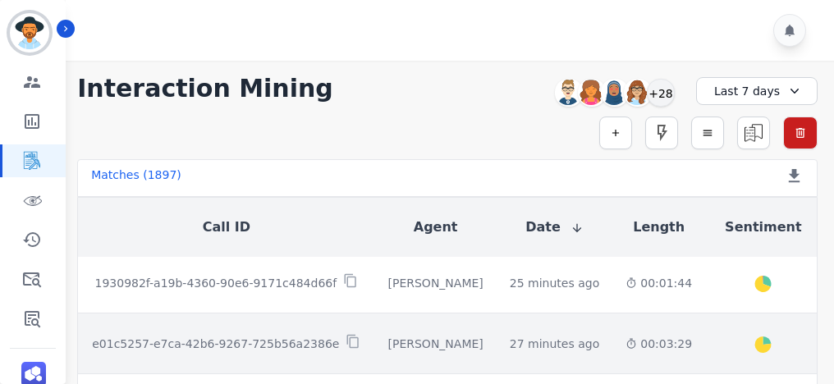
click at [405, 350] on td "[PERSON_NAME]" at bounding box center [435, 343] width 121 height 61
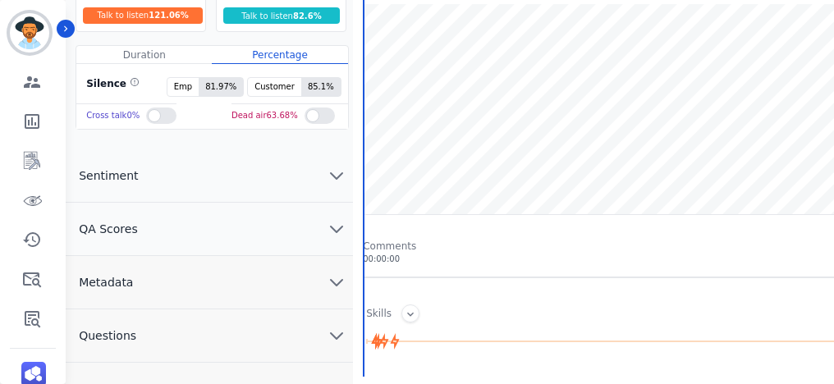
scroll to position [167, 0]
click at [217, 271] on button "Metadata" at bounding box center [209, 282] width 287 height 53
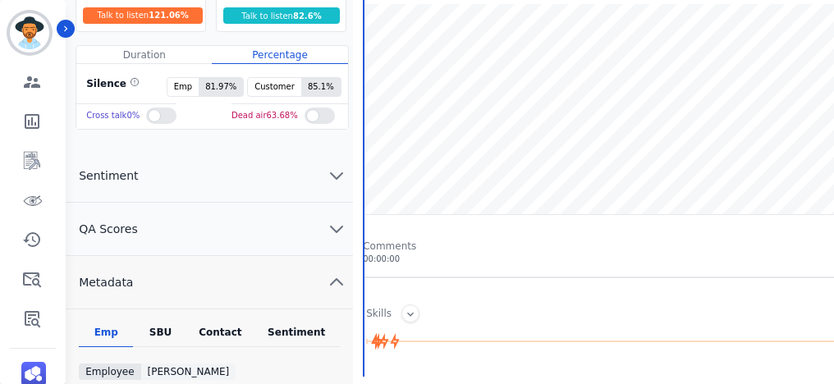
click at [166, 326] on div "SBU" at bounding box center [160, 336] width 54 height 21
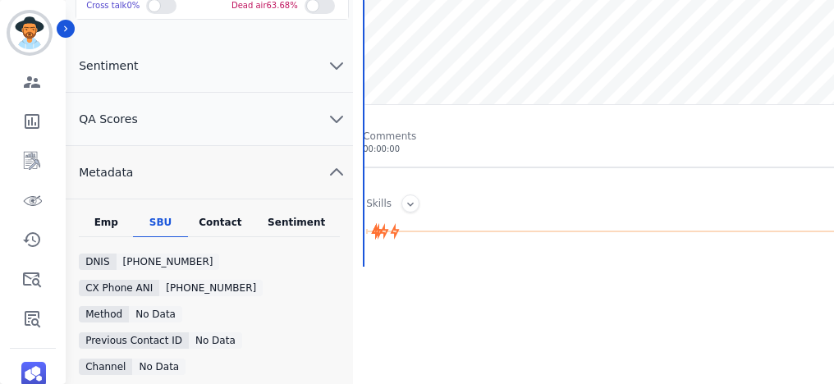
scroll to position [210, 0]
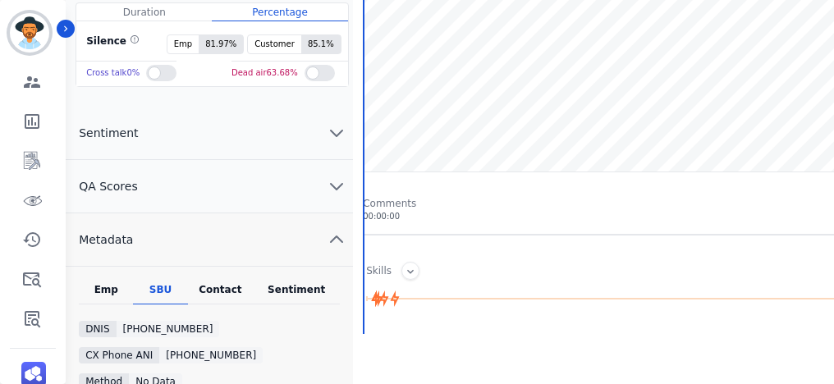
click at [227, 288] on div "Contact" at bounding box center [221, 293] width 66 height 21
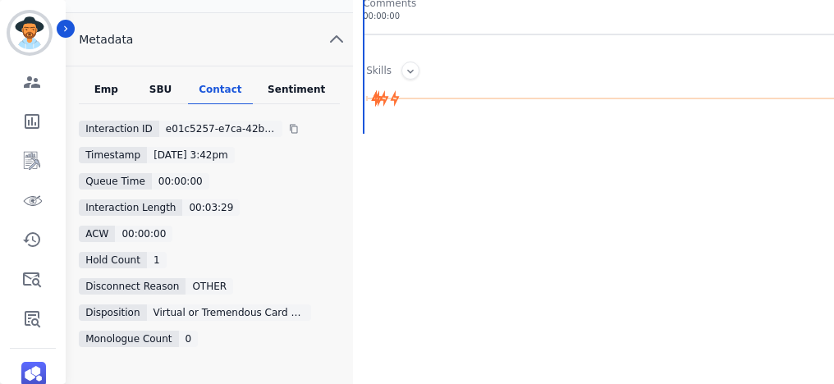
scroll to position [411, 0]
click at [283, 89] on div "Sentiment" at bounding box center [296, 92] width 87 height 21
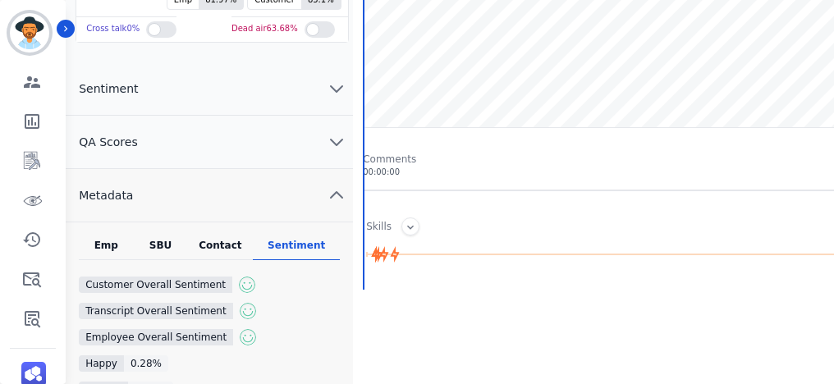
scroll to position [232, 0]
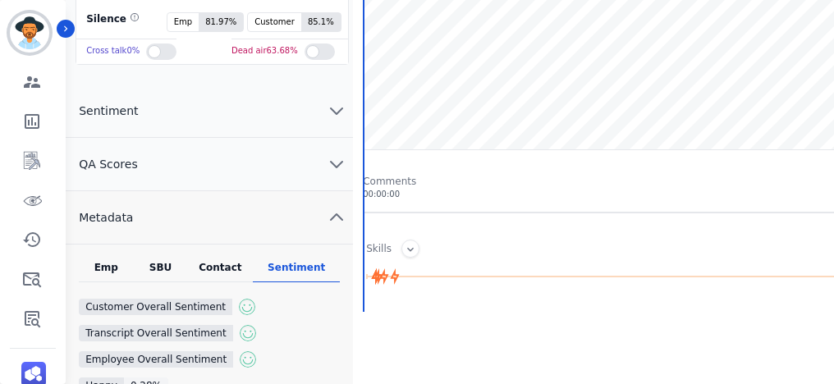
click at [103, 261] on div "Emp" at bounding box center [106, 271] width 54 height 21
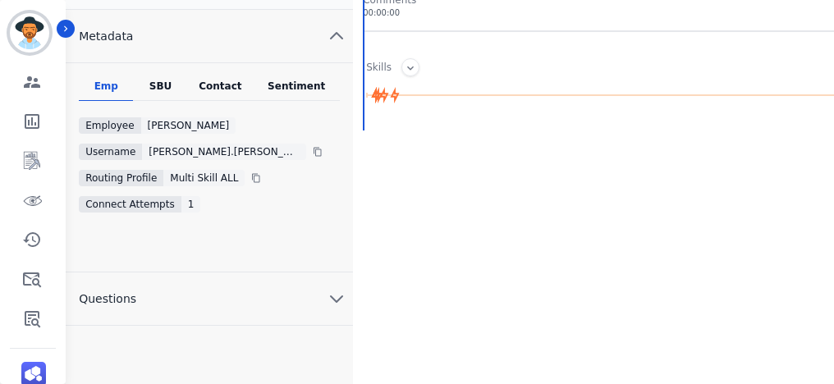
scroll to position [415, 0]
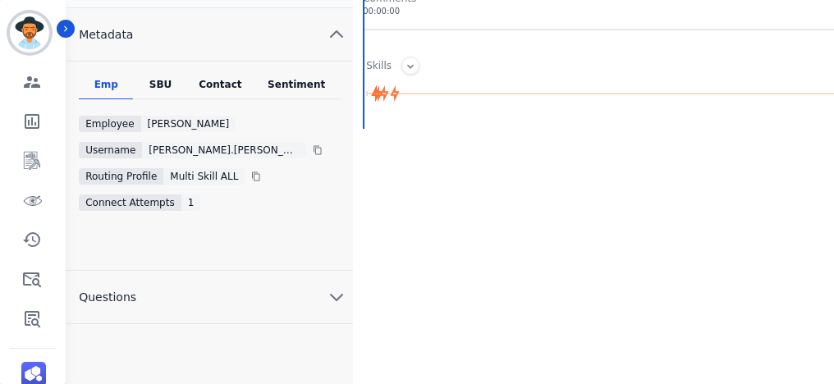
click at [269, 296] on button "Questions" at bounding box center [209, 297] width 287 height 53
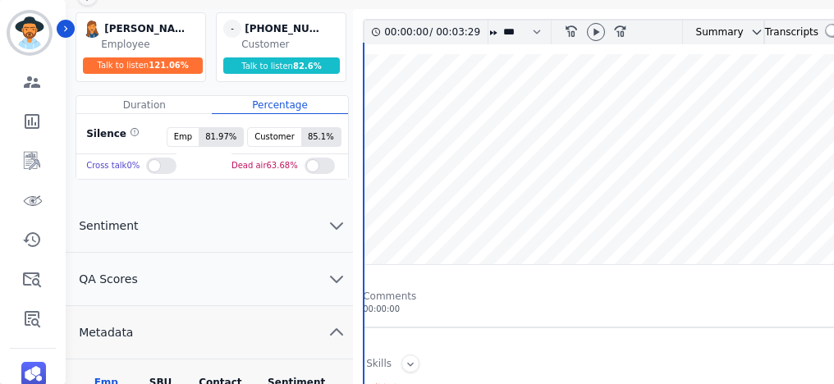
scroll to position [117, 0]
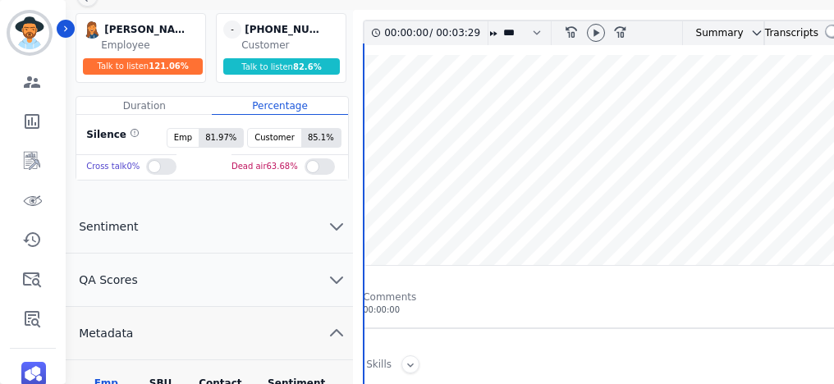
click at [252, 230] on button "Sentiment" at bounding box center [209, 226] width 287 height 53
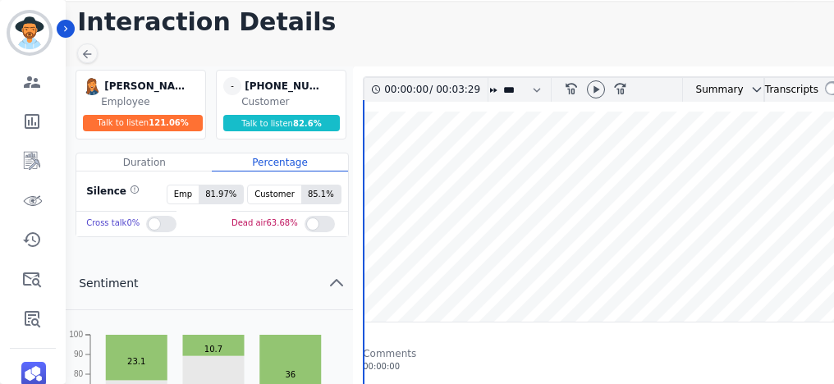
scroll to position [0, 0]
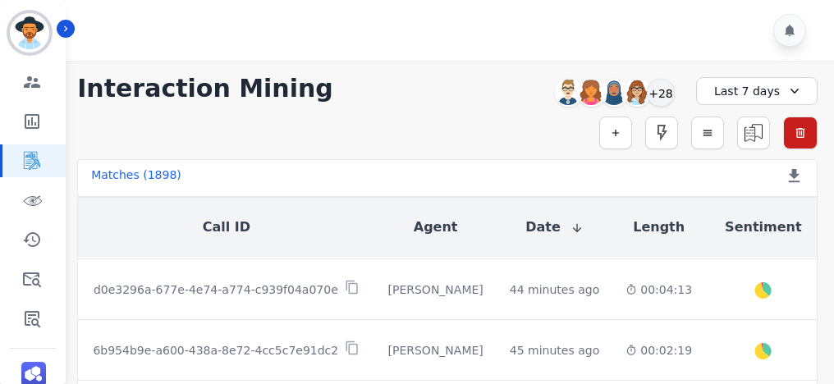
scroll to position [61, 0]
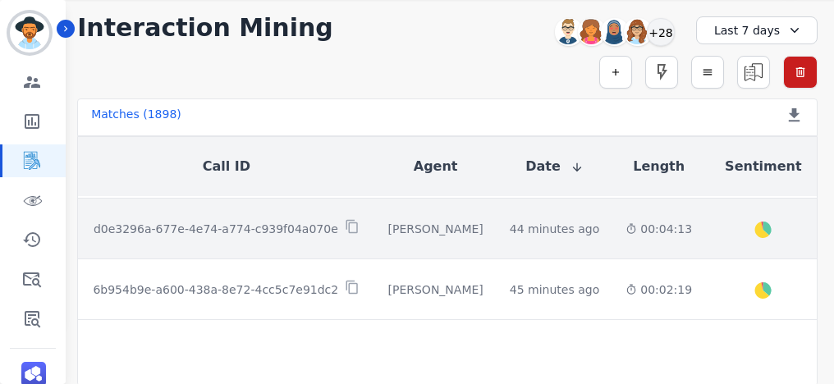
click at [397, 221] on div "[PERSON_NAME]" at bounding box center [435, 229] width 95 height 16
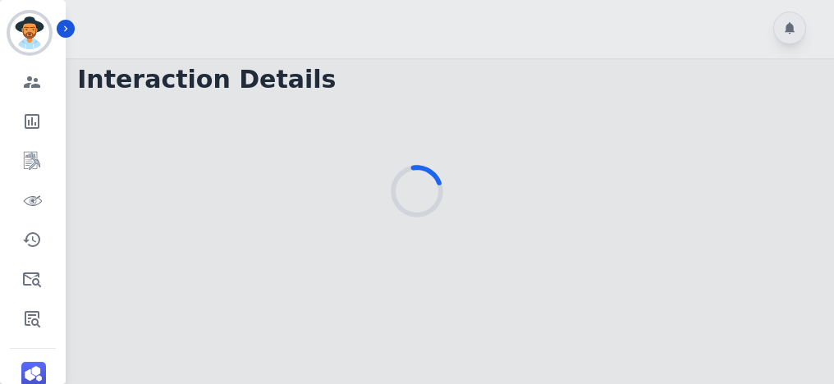
scroll to position [61, 0]
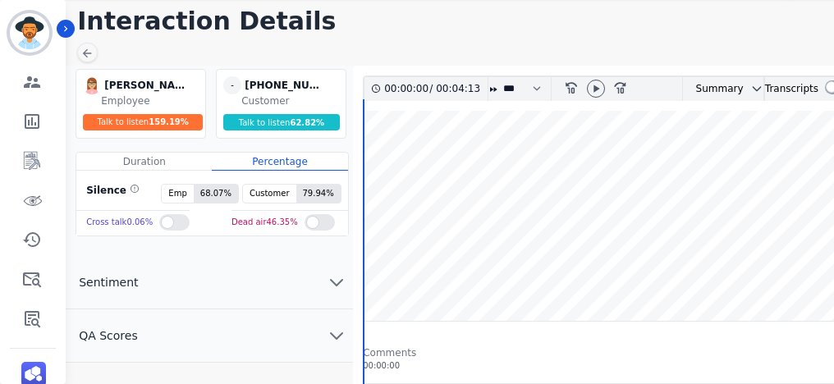
click at [201, 330] on button "QA Scores" at bounding box center [209, 335] width 287 height 53
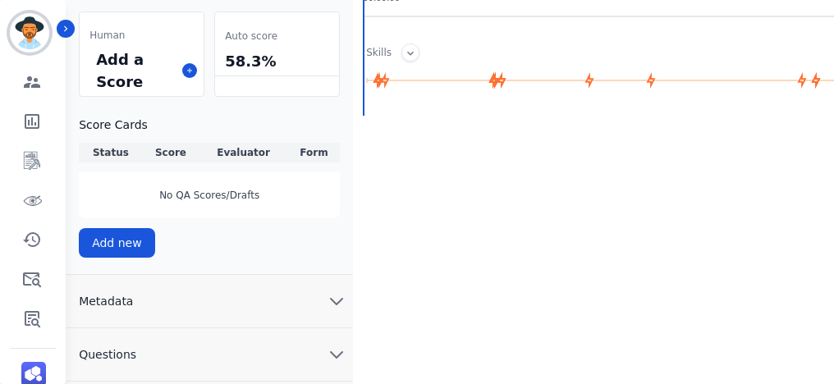
scroll to position [428, 0]
click at [143, 281] on button "Metadata" at bounding box center [209, 301] width 287 height 53
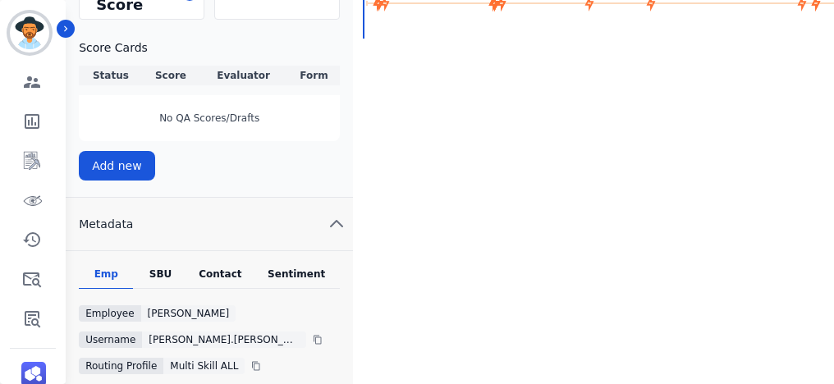
scroll to position [550, 0]
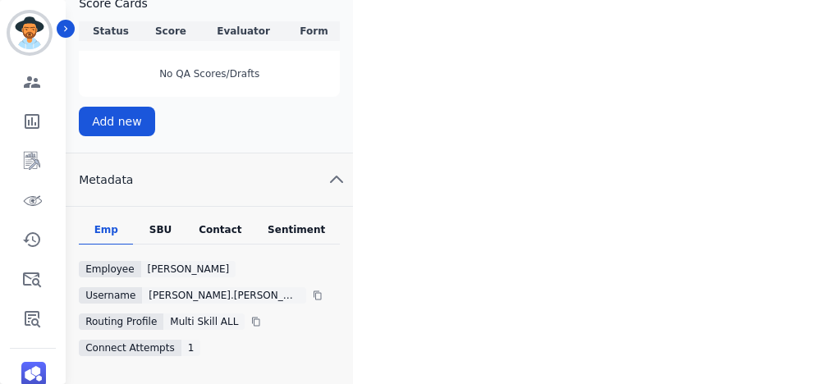
click at [157, 238] on div "SBU" at bounding box center [160, 233] width 54 height 21
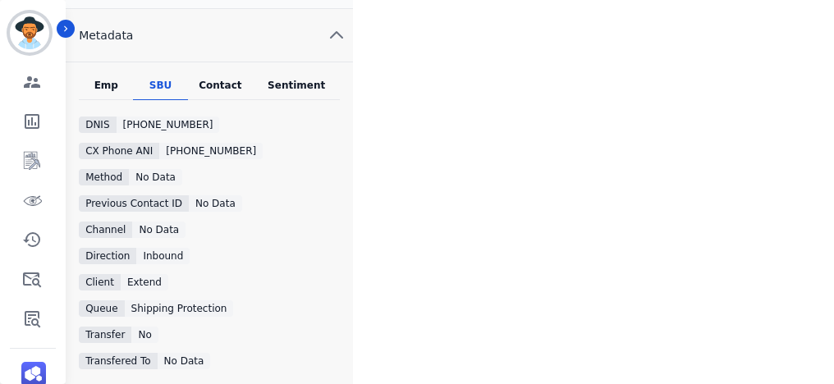
scroll to position [693, 0]
click at [211, 81] on div "Contact" at bounding box center [221, 90] width 66 height 21
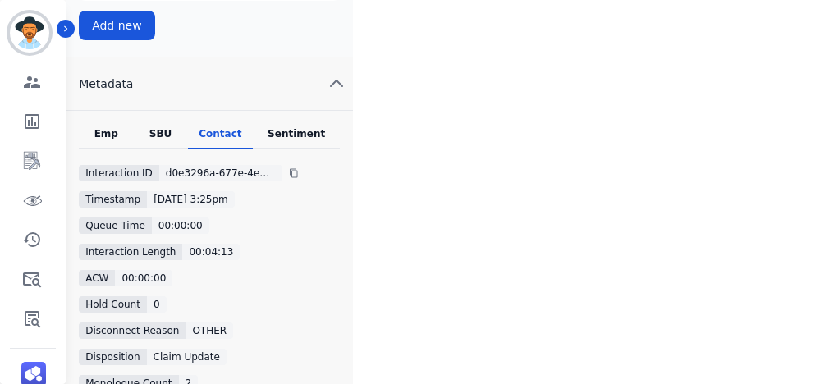
scroll to position [647, 0]
click at [161, 135] on div "SBU" at bounding box center [160, 136] width 54 height 21
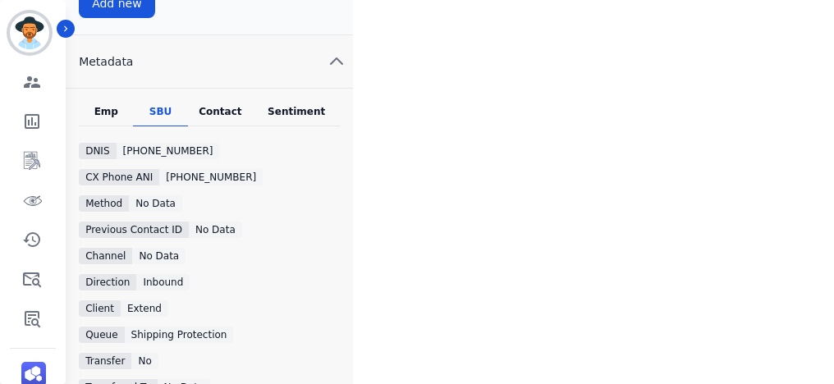
scroll to position [670, 0]
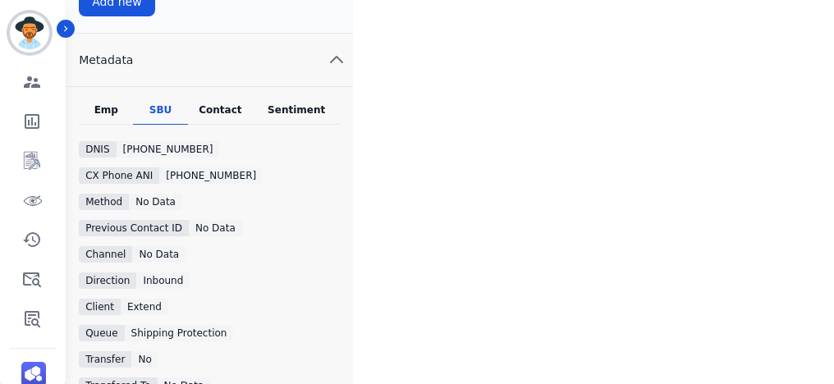
click at [281, 120] on div "Sentiment" at bounding box center [296, 113] width 87 height 21
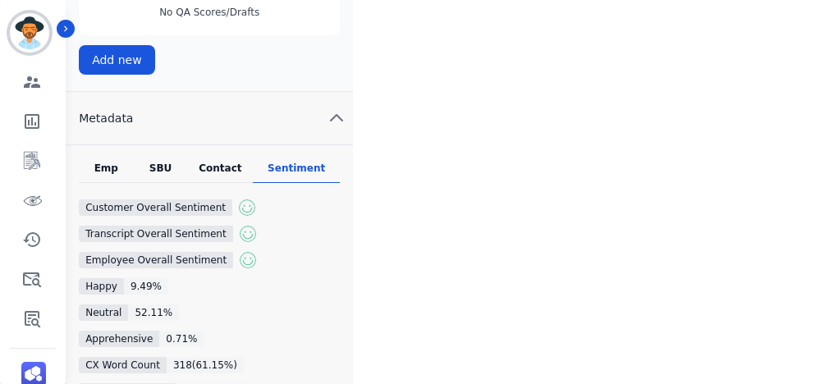
scroll to position [611, 0]
click at [112, 179] on div "Emp" at bounding box center [106, 172] width 54 height 21
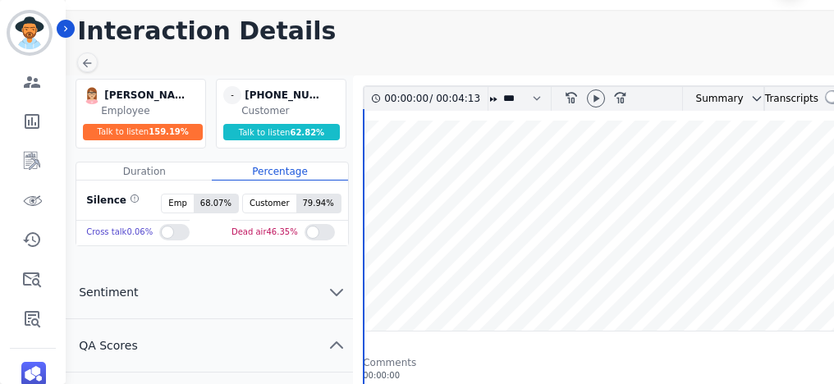
scroll to position [34, 0]
